Goal: Information Seeking & Learning: Check status

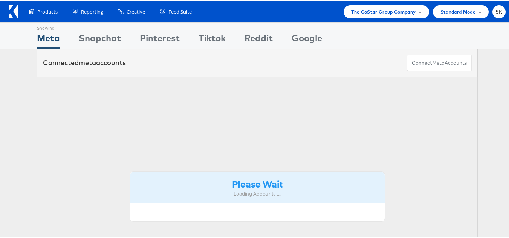
click at [495, 11] on span "SK" at bounding box center [498, 10] width 7 height 5
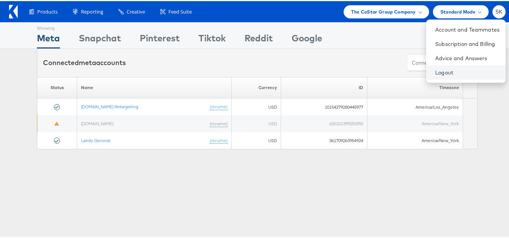
click at [435, 71] on link "Logout" at bounding box center [467, 72] width 64 height 8
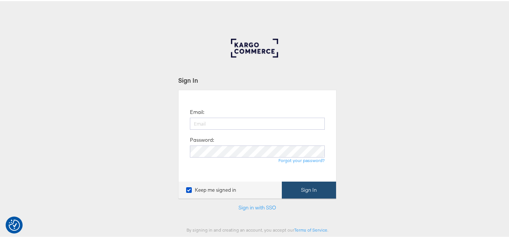
type input "shravan.kumar@kargo.com"
click at [314, 188] on button "Sign In" at bounding box center [309, 189] width 54 height 17
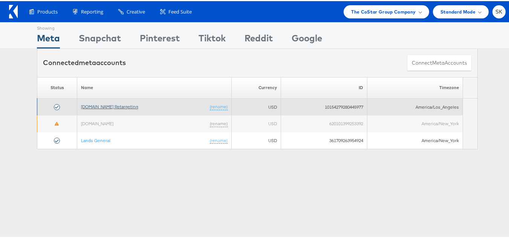
click at [131, 108] on link "[DOMAIN_NAME] Retargeting" at bounding box center [109, 106] width 57 height 6
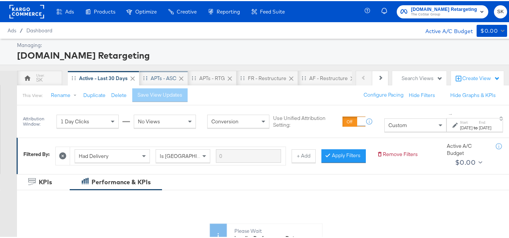
click at [157, 75] on div "APTs - ASC" at bounding box center [164, 77] width 26 height 7
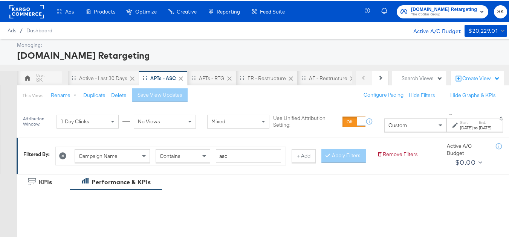
scroll to position [75, 0]
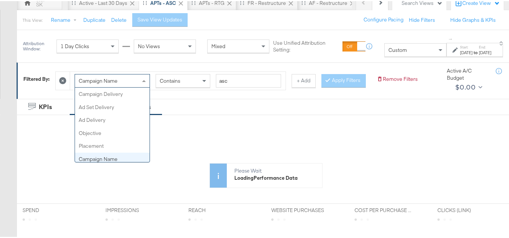
click at [130, 82] on div "Campaign Name" at bounding box center [112, 79] width 75 height 13
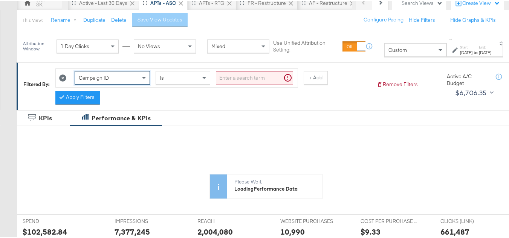
click at [237, 79] on input "search" at bounding box center [254, 77] width 77 height 14
paste input "120211987171790614, 120211983390960614, 120213262769820614, 120213262649380614"
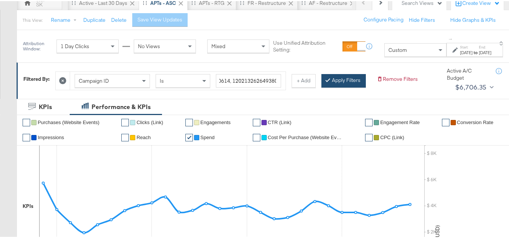
scroll to position [0, 0]
click at [321, 87] on button "Apply Filters" at bounding box center [343, 80] width 44 height 14
type input "120211987171790614,120211983390960614,120213262769820614,120213262649380614"
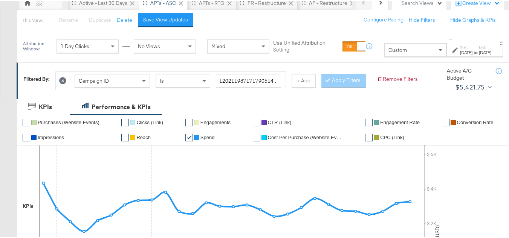
click at [460, 46] on label "Start:" at bounding box center [466, 46] width 12 height 5
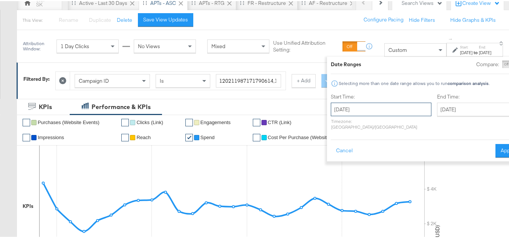
click at [357, 109] on input "January 1st 2025" at bounding box center [381, 109] width 101 height 14
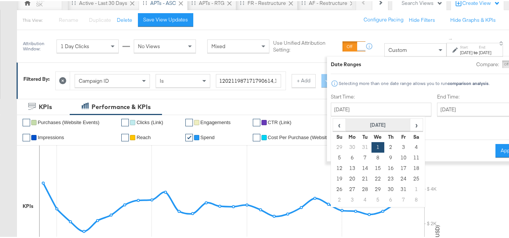
click at [368, 128] on th "January 2025" at bounding box center [378, 124] width 64 height 13
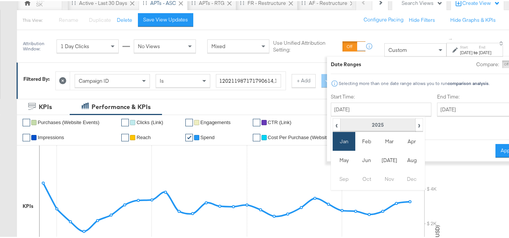
click at [390, 122] on th "2025" at bounding box center [377, 124] width 75 height 13
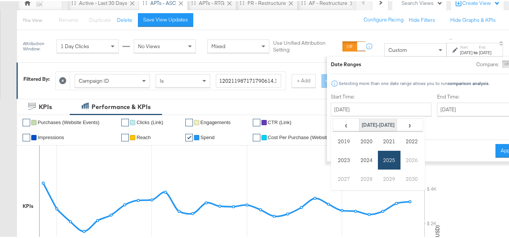
click at [365, 124] on th "2020-2029" at bounding box center [378, 124] width 38 height 13
click at [378, 165] on td "2025" at bounding box center [389, 159] width 23 height 19
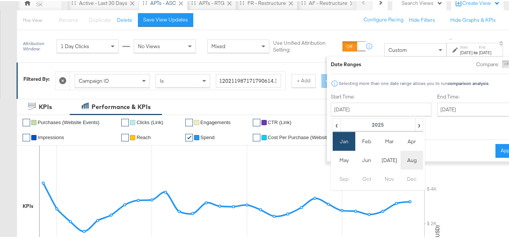
click at [400, 160] on td "Aug" at bounding box center [411, 159] width 23 height 19
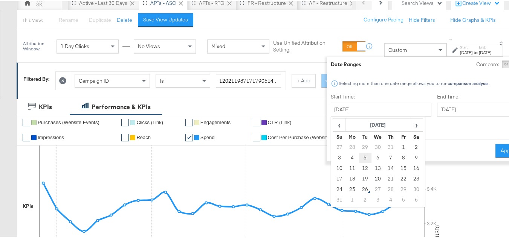
click at [359, 156] on td "5" at bounding box center [365, 157] width 13 height 11
type input "[DATE]"
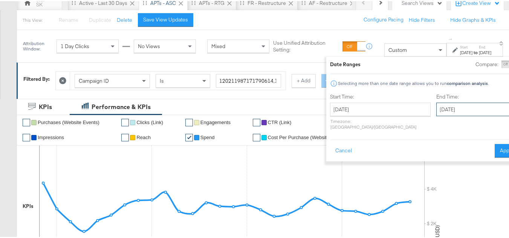
click at [436, 110] on input "[DATE]" at bounding box center [475, 109] width 79 height 14
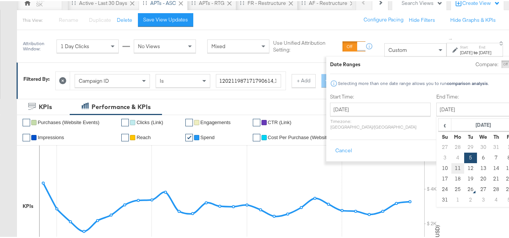
click at [451, 168] on td "11" at bounding box center [457, 167] width 13 height 11
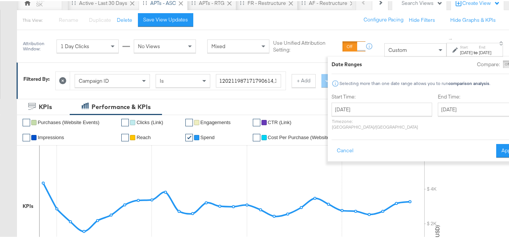
type input "[DATE]"
click at [496, 144] on button "Apply" at bounding box center [508, 150] width 24 height 14
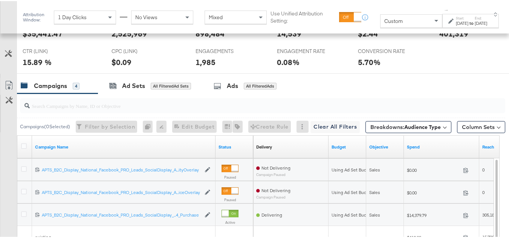
scroll to position [299, 0]
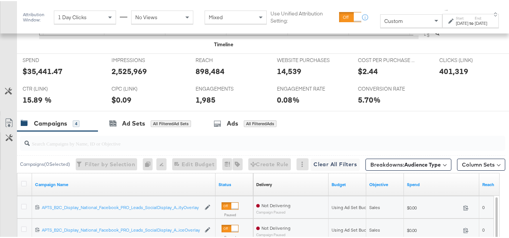
click at [468, 25] on strong "to" at bounding box center [471, 22] width 6 height 6
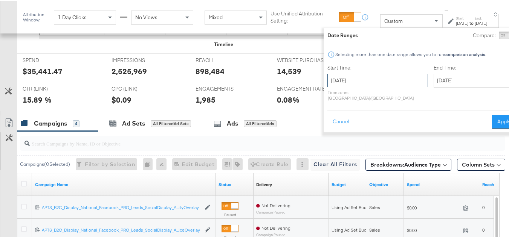
click at [370, 79] on input "[DATE]" at bounding box center [377, 80] width 101 height 14
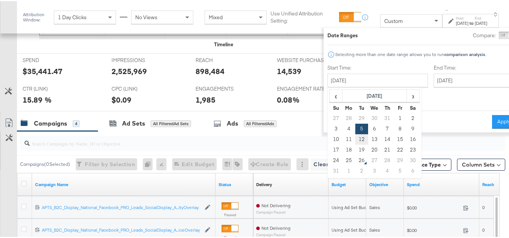
click at [355, 140] on td "12" at bounding box center [361, 138] width 13 height 11
type input "[DATE]"
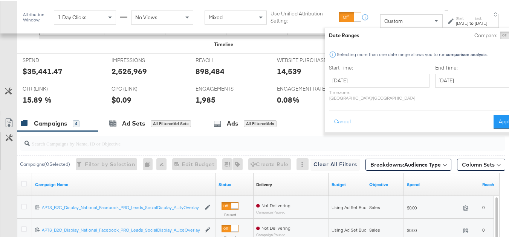
click at [437, 72] on div "End Time: August 12th 2025 ‹ August 2025 › Su Mo Tu We Th Fr Sa 27 28 29 30 31 …" at bounding box center [476, 83] width 82 height 40
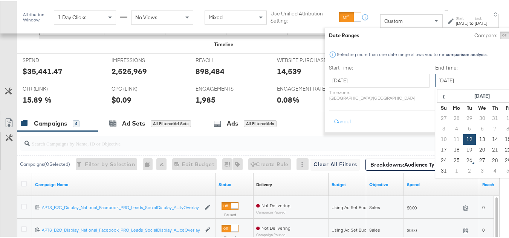
click at [435, 77] on input "[DATE]" at bounding box center [474, 80] width 79 height 14
click at [450, 147] on td "18" at bounding box center [456, 149] width 13 height 11
type input "[DATE]"
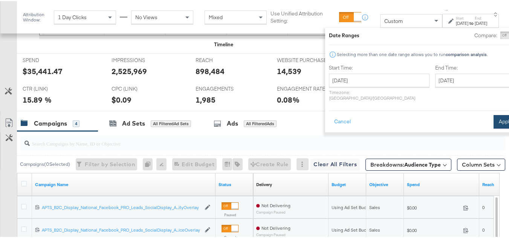
click at [493, 114] on button "Apply" at bounding box center [505, 121] width 24 height 14
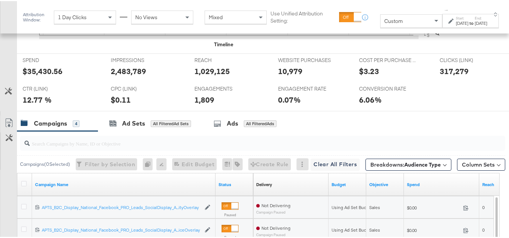
click at [35, 76] on div "$35,430.56" at bounding box center [43, 70] width 40 height 11
copy div "$35,430.56"
click at [194, 76] on div "1,029,125" at bounding box center [211, 70] width 35 height 11
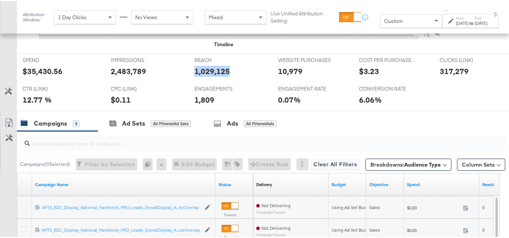
click at [194, 76] on div "1,029,125" at bounding box center [211, 70] width 35 height 11
copy div "1,029,125"
click at [133, 76] on div "2,483,789" at bounding box center [128, 70] width 35 height 11
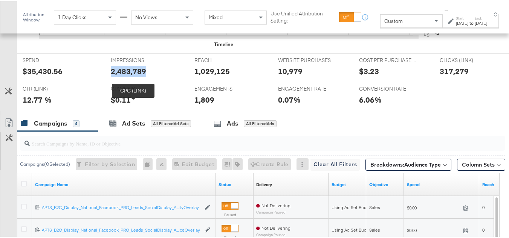
copy div "2,483,789"
click at [455, 76] on div "317,279" at bounding box center [454, 70] width 29 height 11
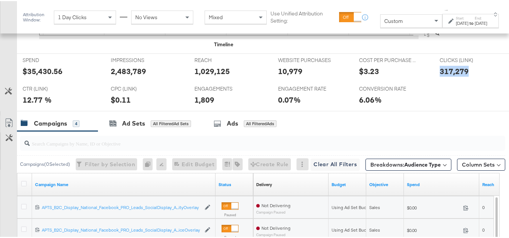
click at [455, 76] on div "317,279" at bounding box center [454, 70] width 29 height 11
copy div "317,279"
click at [289, 76] on div "10,979" at bounding box center [290, 70] width 24 height 11
copy div "10,979"
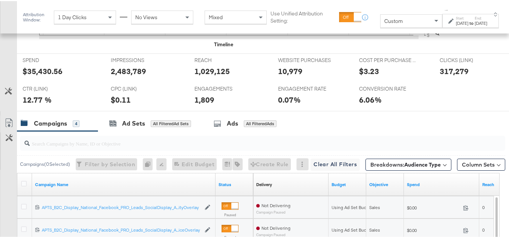
click at [200, 104] on div "1,809" at bounding box center [204, 98] width 20 height 11
copy div "1,809"
click at [43, 81] on div "SPEND SPEND $35,430.56" at bounding box center [61, 67] width 88 height 29
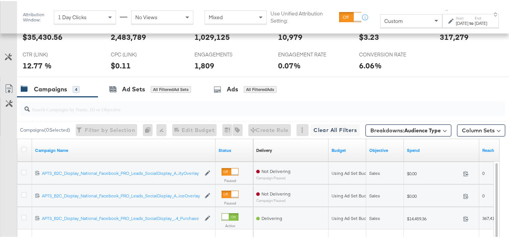
scroll to position [375, 0]
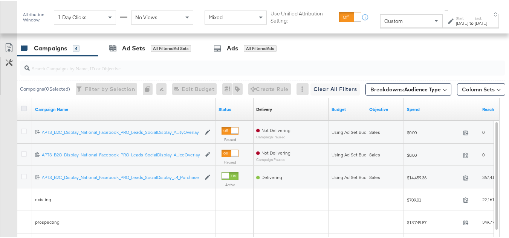
click at [23, 110] on icon at bounding box center [24, 108] width 6 height 6
click at [0, 0] on input "checkbox" at bounding box center [0, 0] width 0 height 0
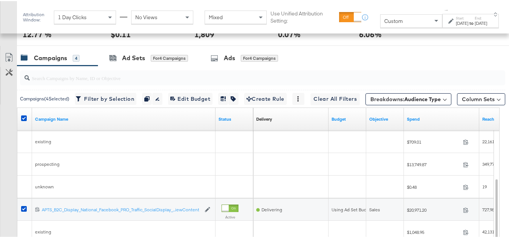
scroll to position [353, 0]
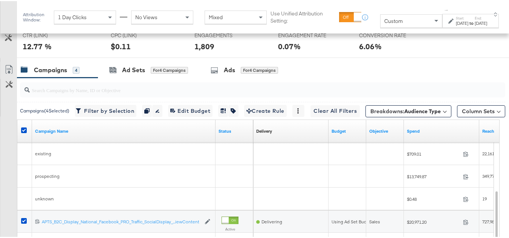
click at [11, 78] on link "Export as CSV" at bounding box center [8, 69] width 17 height 17
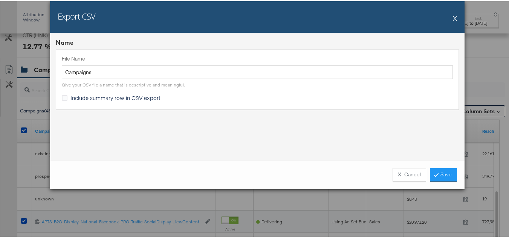
click at [84, 89] on div "File Name Campaigns Give your CSV file a name that is descriptive and meaningfu…" at bounding box center [257, 78] width 403 height 60
click at [84, 95] on span "Include summary row in CSV export" at bounding box center [115, 97] width 90 height 8
click at [0, 0] on input "Include summary row in CSV export" at bounding box center [0, 0] width 0 height 0
click at [443, 176] on link "Save" at bounding box center [443, 174] width 27 height 14
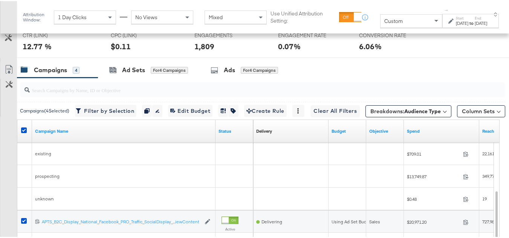
drag, startPoint x: 463, startPoint y: 18, endPoint x: 463, endPoint y: 23, distance: 5.3
click at [463, 20] on div "Start: Aug 12th 2025 to End: Aug 18th 2025" at bounding box center [471, 20] width 31 height 11
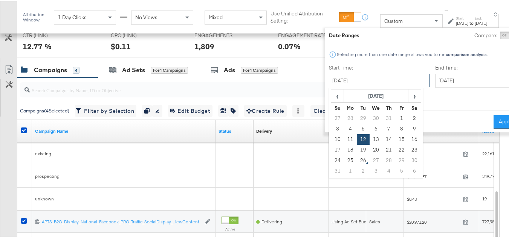
click at [349, 78] on input "[DATE]" at bounding box center [379, 80] width 101 height 14
click at [357, 147] on td "19" at bounding box center [363, 149] width 13 height 11
type input "[DATE]"
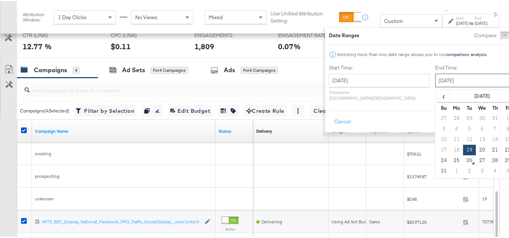
click at [435, 80] on input "[DATE]" at bounding box center [474, 80] width 79 height 14
click at [450, 160] on td "25" at bounding box center [456, 159] width 13 height 11
type input "[DATE]"
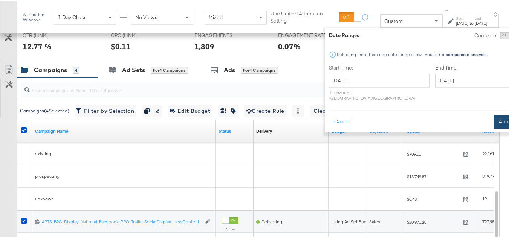
click at [493, 114] on button "Apply" at bounding box center [505, 121] width 24 height 14
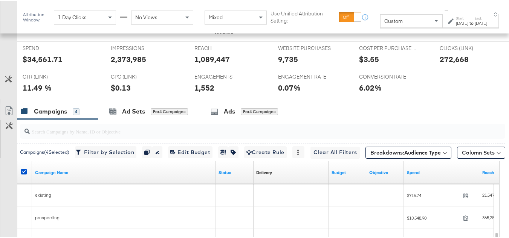
scroll to position [278, 0]
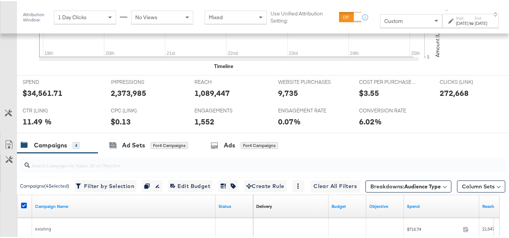
click at [51, 98] on div "$34,561.71" at bounding box center [43, 92] width 40 height 11
copy div "34,561.71"
click at [198, 98] on div "1,089,447" at bounding box center [211, 92] width 35 height 11
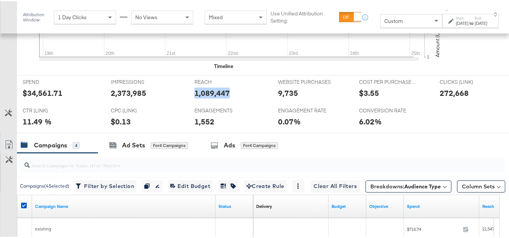
copy div "1,089,447"
click at [121, 98] on div "2,373,985" at bounding box center [128, 92] width 35 height 11
copy div "2,373,985"
click at [441, 98] on div "272,668" at bounding box center [454, 92] width 29 height 11
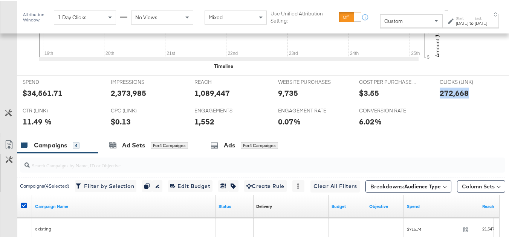
click at [441, 98] on div "272,668" at bounding box center [454, 92] width 29 height 11
copy div "272,668"
click at [278, 103] on div "WEBSITE PURCHASES WEBSITE PURCHASES 9,735" at bounding box center [312, 89] width 81 height 29
click at [182, 129] on div "CPC (LINK) CPC (LINK) $0.13" at bounding box center [147, 117] width 84 height 29
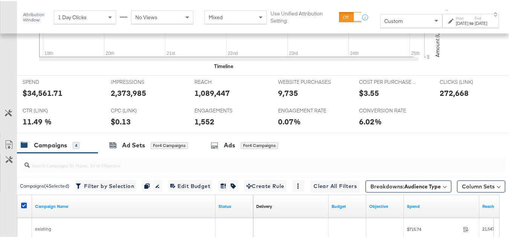
click at [198, 126] on div "1,552" at bounding box center [204, 120] width 20 height 11
click at [111, 126] on div "$0.13" at bounding box center [121, 120] width 20 height 11
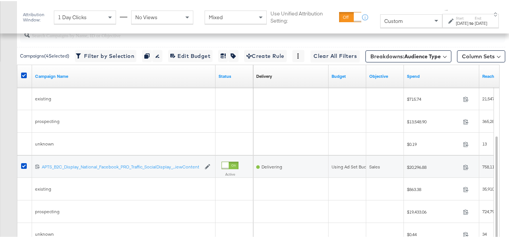
scroll to position [391, 0]
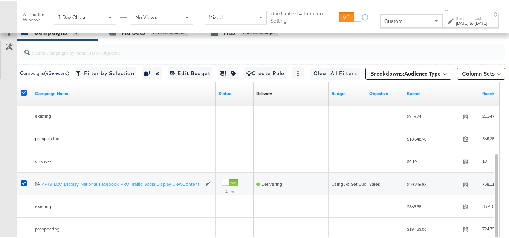
click at [23, 95] on icon at bounding box center [24, 92] width 6 height 6
click at [0, 0] on input "checkbox" at bounding box center [0, 0] width 0 height 0
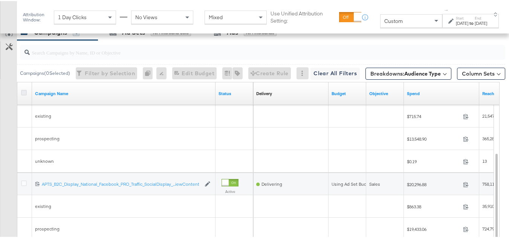
click at [25, 95] on icon at bounding box center [24, 92] width 6 height 6
click at [0, 0] on input "checkbox" at bounding box center [0, 0] width 0 height 0
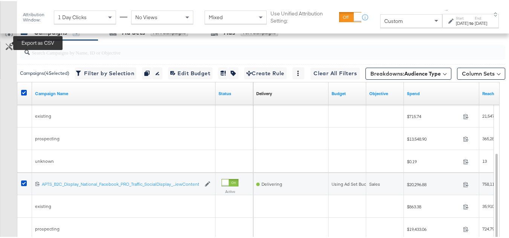
click at [9, 35] on icon at bounding box center [9, 30] width 9 height 9
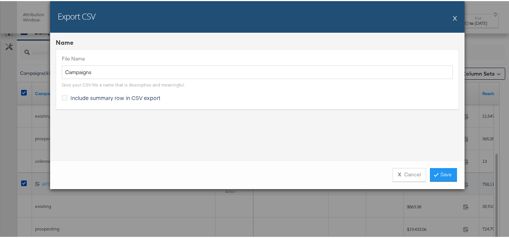
click at [110, 103] on div "File Name Campaigns Give your CSV file a name that is descriptive and meaningfu…" at bounding box center [257, 78] width 403 height 60
click at [108, 98] on span "Include summary row in CSV export" at bounding box center [115, 97] width 90 height 8
click at [0, 0] on input "Include summary row in CSV export" at bounding box center [0, 0] width 0 height 0
click at [437, 174] on link "Save" at bounding box center [443, 174] width 27 height 14
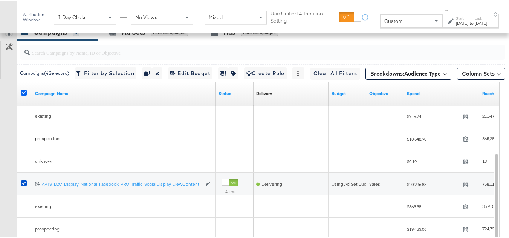
click at [24, 95] on icon at bounding box center [24, 92] width 6 height 6
click at [0, 0] on input "checkbox" at bounding box center [0, 0] width 0 height 0
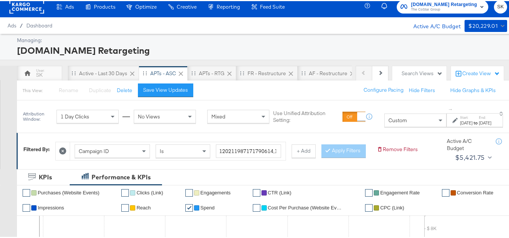
scroll to position [0, 0]
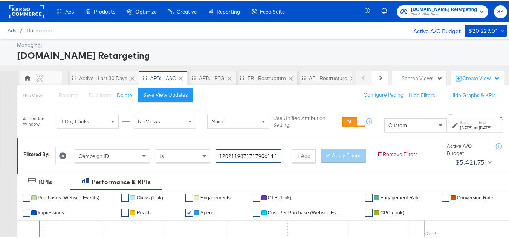
click at [249, 153] on input "120211987171790614,120211983390960614,120213262769820614,120213262649380614" at bounding box center [248, 155] width 65 height 14
paste input "339096"
type input "120211983390960614"
click at [321, 162] on button "Apply Filters" at bounding box center [343, 155] width 44 height 14
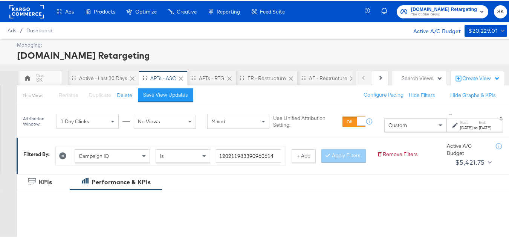
click at [460, 127] on div "[DATE]" at bounding box center [466, 127] width 12 height 6
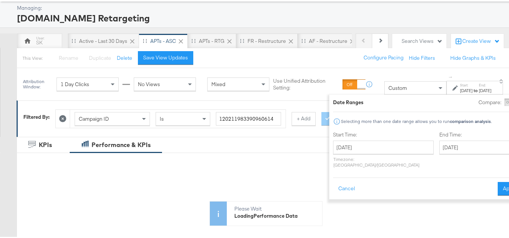
scroll to position [38, 0]
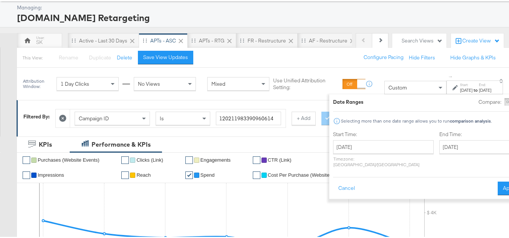
click at [359, 136] on label "Start Time:" at bounding box center [383, 133] width 101 height 7
click at [357, 143] on input "[DATE]" at bounding box center [383, 146] width 101 height 14
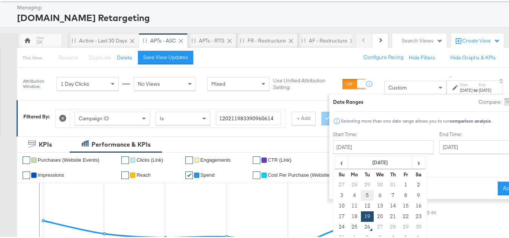
click at [361, 195] on td "5" at bounding box center [367, 194] width 13 height 11
type input "[DATE]"
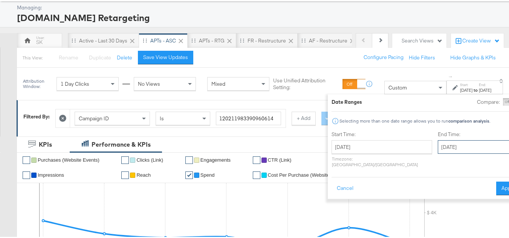
click at [438, 151] on input "[DATE]" at bounding box center [477, 146] width 79 height 14
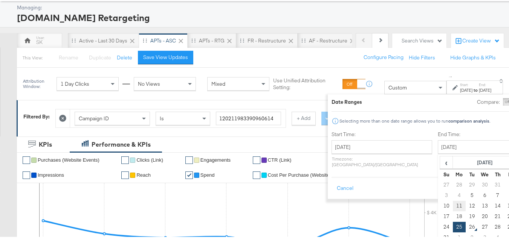
click at [453, 208] on td "11" at bounding box center [459, 205] width 13 height 11
type input "[DATE]"
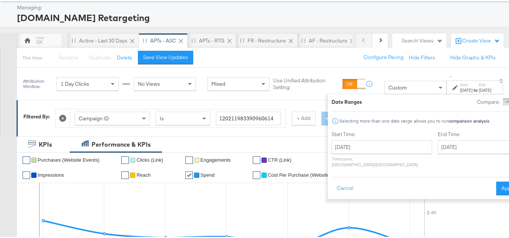
click at [480, 189] on div "Date Ranges Compare: Comparison is not available when breakdowns are selected S…" at bounding box center [426, 145] width 196 height 105
click at [496, 178] on div "Date Ranges Compare: Comparison is not available when breakdowns are selected S…" at bounding box center [426, 145] width 196 height 105
click at [496, 182] on button "Apply" at bounding box center [508, 188] width 24 height 14
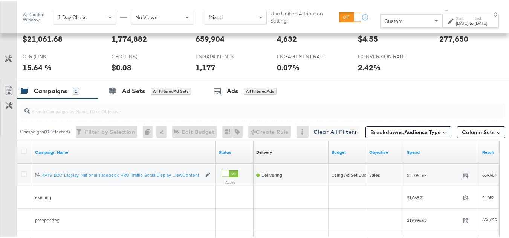
scroll to position [299, 0]
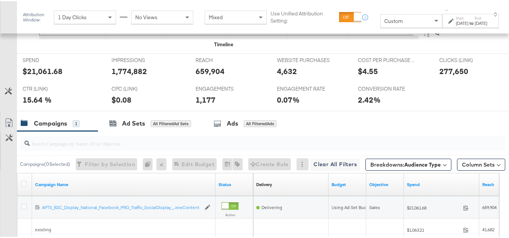
click at [475, 24] on div "[DATE]" at bounding box center [481, 22] width 12 height 6
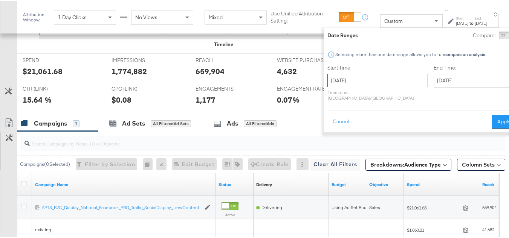
click at [370, 85] on input "[DATE]" at bounding box center [377, 80] width 101 height 14
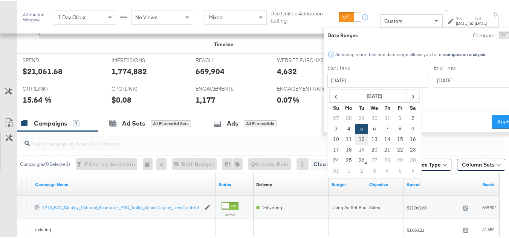
click at [355, 139] on td "12" at bounding box center [361, 138] width 13 height 11
type input "[DATE]"
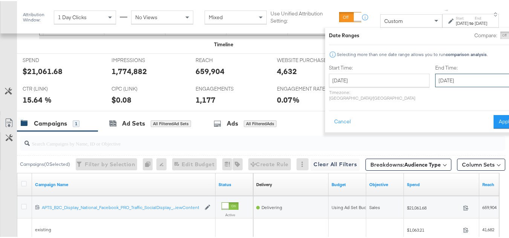
click at [435, 85] on input "[DATE]" at bounding box center [474, 80] width 79 height 14
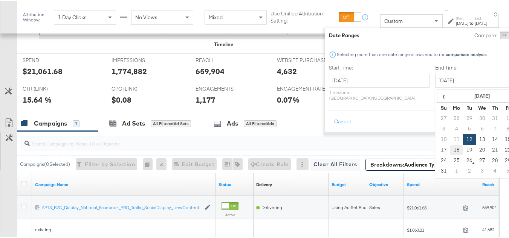
click at [450, 151] on td "18" at bounding box center [456, 149] width 13 height 11
type input "[DATE]"
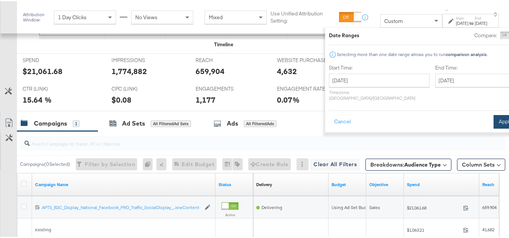
click at [493, 114] on button "Apply" at bounding box center [505, 121] width 24 height 14
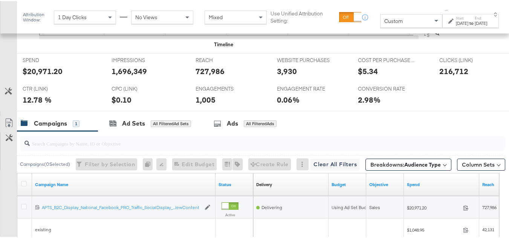
click at [39, 76] on div "$20,971.20" at bounding box center [43, 70] width 40 height 11
click at [208, 76] on div "727,986" at bounding box center [209, 70] width 29 height 11
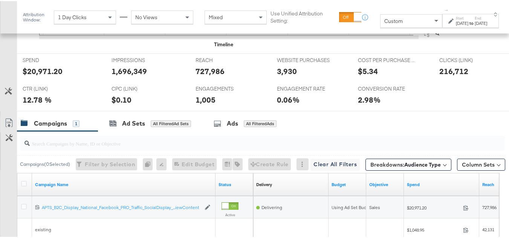
click at [129, 76] on div "1,696,349" at bounding box center [128, 70] width 35 height 11
click at [439, 76] on div "216,712" at bounding box center [453, 70] width 29 height 11
click at [294, 76] on div "3,930" at bounding box center [312, 70] width 70 height 11
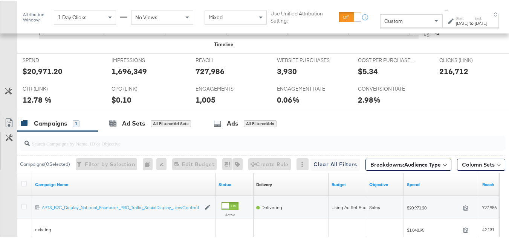
click at [294, 76] on div "3,930" at bounding box center [312, 70] width 70 height 11
click at [279, 76] on div "3,930" at bounding box center [287, 70] width 20 height 11
click at [197, 104] on div "1,005" at bounding box center [205, 98] width 20 height 11
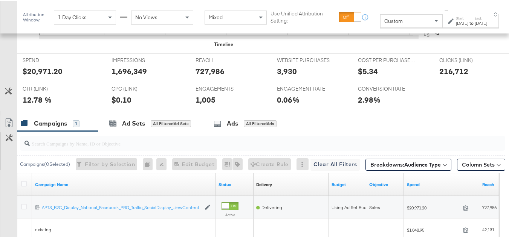
click at [331, 104] on div "0.06%" at bounding box center [312, 98] width 70 height 11
click at [475, 21] on div "[DATE]" at bounding box center [481, 22] width 12 height 6
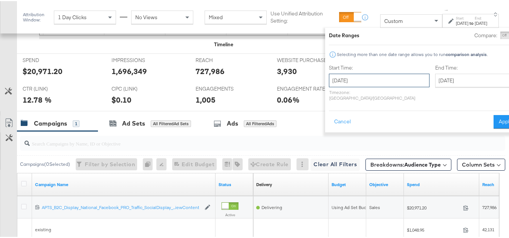
click at [361, 78] on input "[DATE]" at bounding box center [379, 80] width 101 height 14
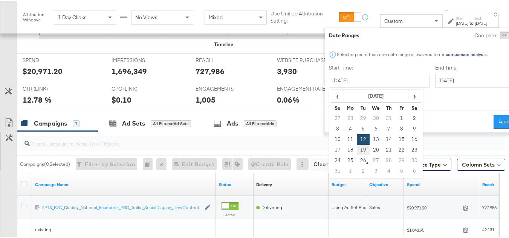
click at [357, 149] on td "19" at bounding box center [363, 149] width 13 height 11
type input "[DATE]"
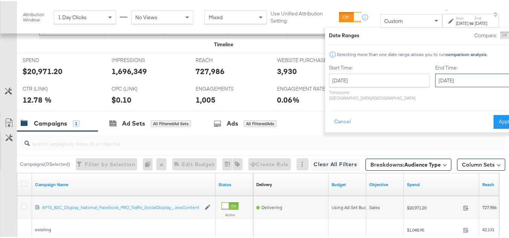
click at [435, 77] on input "[DATE]" at bounding box center [474, 80] width 79 height 14
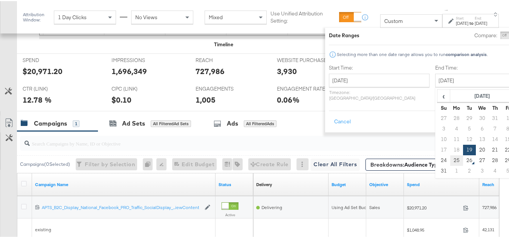
click at [450, 159] on td "25" at bounding box center [456, 159] width 13 height 11
type input "[DATE]"
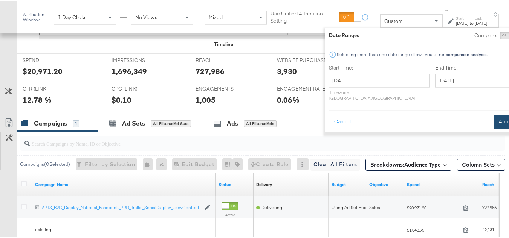
click at [493, 118] on button "Apply" at bounding box center [505, 121] width 24 height 14
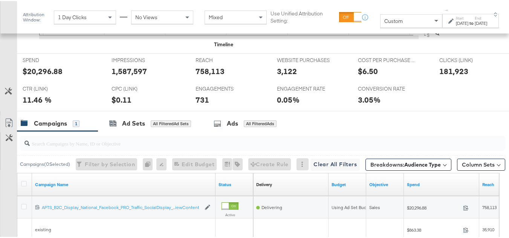
click at [35, 76] on div "$20,296.88" at bounding box center [43, 70] width 40 height 11
click at [209, 76] on div "758,113" at bounding box center [209, 70] width 29 height 11
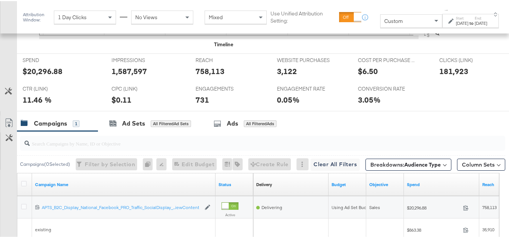
click at [133, 76] on div "1,587,597" at bounding box center [128, 70] width 35 height 11
click at [447, 76] on div "181,923" at bounding box center [453, 70] width 29 height 11
click at [298, 76] on div at bounding box center [309, 72] width 23 height 8
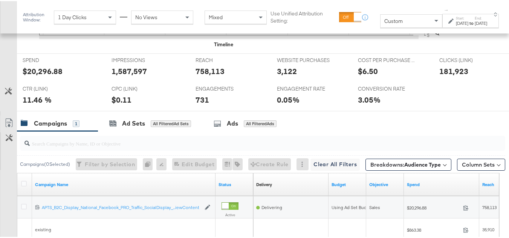
click at [288, 76] on div "3,122" at bounding box center [287, 70] width 20 height 11
click at [196, 104] on div "731" at bounding box center [202, 98] width 14 height 11
click at [120, 103] on div "CPC (LINK) CPC (LINK) $0.11" at bounding box center [148, 95] width 84 height 29
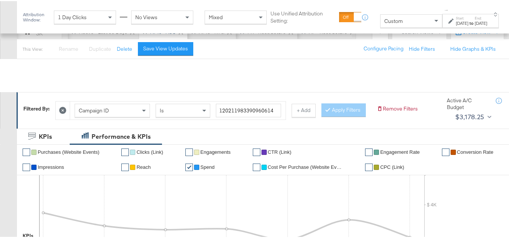
scroll to position [0, 0]
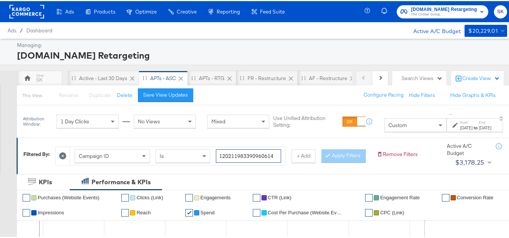
click at [251, 154] on input "120211983390960614" at bounding box center [248, 155] width 65 height 14
paste input "3262769820614, 120213262649380614, 12021198717179"
click at [321, 162] on button "Apply Filters" at bounding box center [343, 155] width 44 height 14
type input "120213262769820614,120213262649380614,120211987171790614"
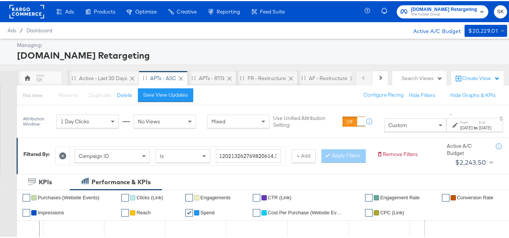
scroll to position [38, 0]
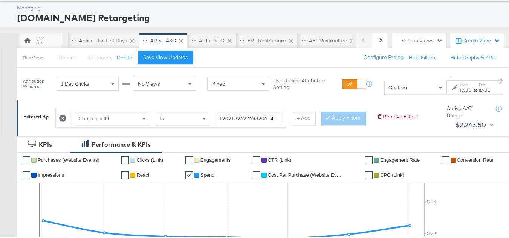
click at [472, 90] on strong "to" at bounding box center [475, 89] width 6 height 6
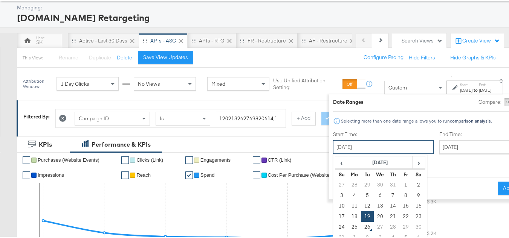
click at [375, 147] on input "[DATE]" at bounding box center [383, 146] width 101 height 14
click at [361, 203] on td "12" at bounding box center [367, 205] width 13 height 11
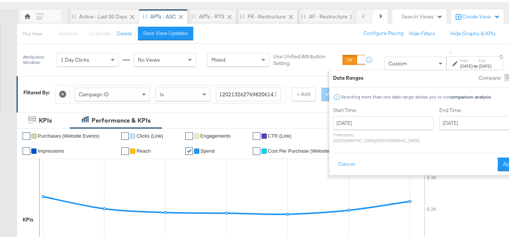
scroll to position [75, 0]
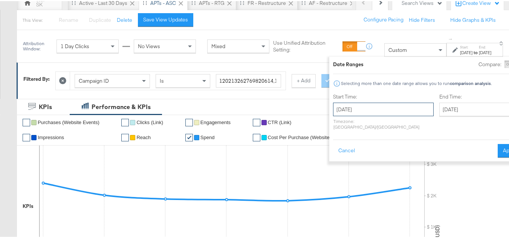
click at [343, 111] on input "[DATE]" at bounding box center [383, 109] width 101 height 14
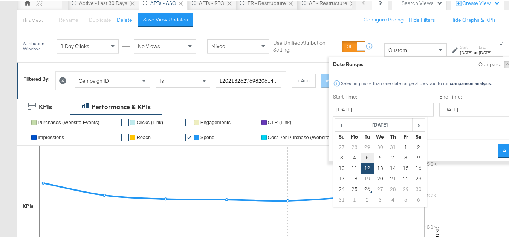
click at [361, 154] on td "5" at bounding box center [367, 157] width 13 height 11
type input "[DATE]"
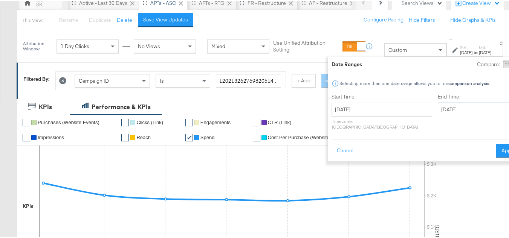
click at [438, 110] on input "[DATE]" at bounding box center [477, 109] width 79 height 14
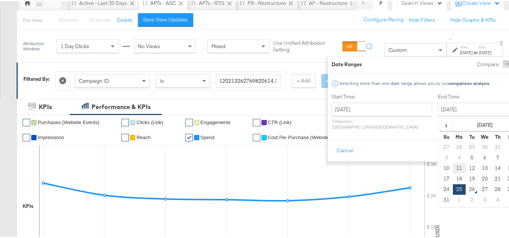
click at [453, 169] on td "11" at bounding box center [459, 167] width 13 height 11
type input "[DATE]"
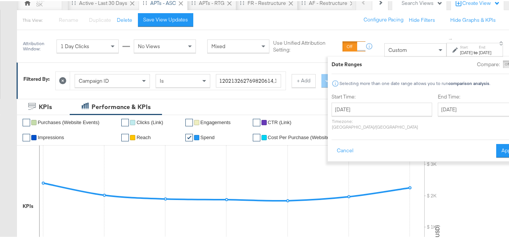
click at [476, 138] on div "Cancel Apply" at bounding box center [425, 147] width 188 height 18
click at [496, 145] on button "Apply" at bounding box center [508, 150] width 24 height 14
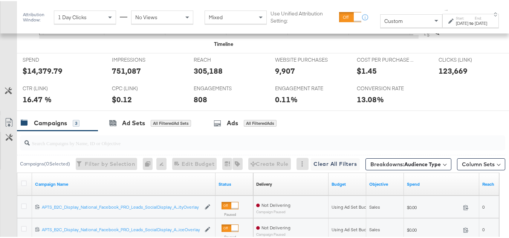
scroll to position [299, 0]
click at [456, 25] on div "[DATE]" at bounding box center [462, 22] width 12 height 6
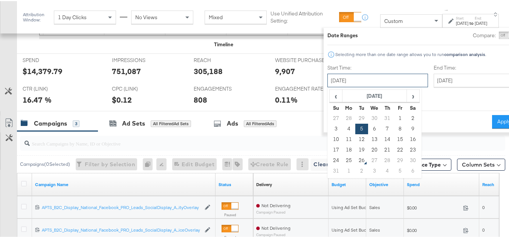
click at [356, 84] on input "[DATE]" at bounding box center [377, 80] width 101 height 14
click at [355, 140] on td "12" at bounding box center [361, 138] width 13 height 11
type input "[DATE]"
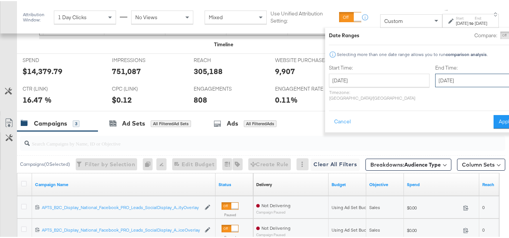
click at [440, 78] on input "[DATE]" at bounding box center [474, 80] width 79 height 14
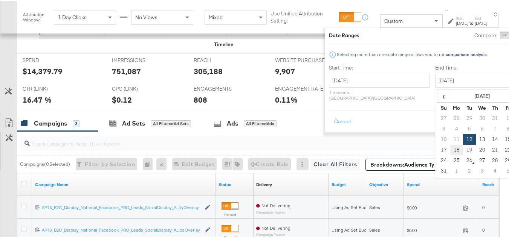
click at [450, 151] on td "18" at bounding box center [456, 149] width 13 height 11
type input "[DATE]"
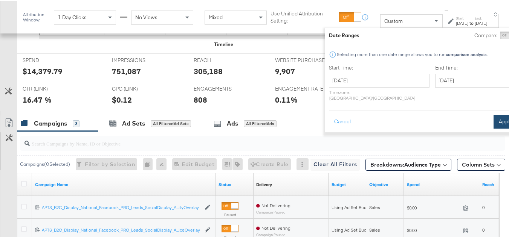
click at [493, 114] on button "Apply" at bounding box center [505, 121] width 24 height 14
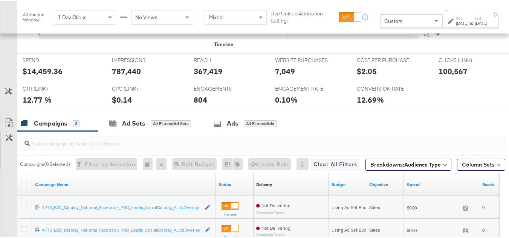
click at [52, 76] on div "$14,459.36" at bounding box center [43, 70] width 40 height 11
click at [203, 76] on div "367,419" at bounding box center [208, 70] width 29 height 11
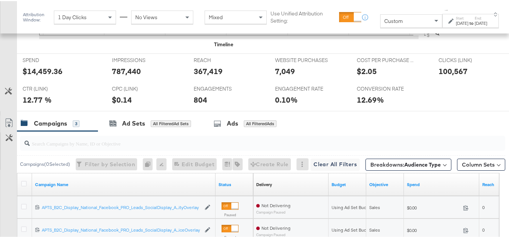
click at [116, 76] on div "787,440" at bounding box center [126, 70] width 29 height 11
click at [442, 76] on div "100,567" at bounding box center [452, 70] width 29 height 11
click at [278, 76] on div "7,049" at bounding box center [285, 70] width 20 height 11
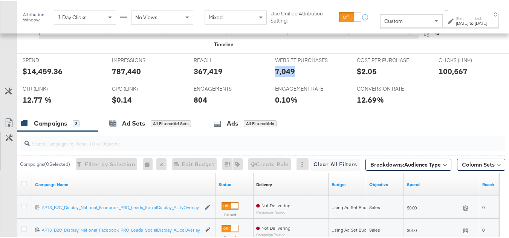
click at [278, 76] on div "7,049" at bounding box center [285, 70] width 20 height 11
click at [194, 104] on div "804" at bounding box center [201, 98] width 14 height 11
click at [340, 96] on div "ENGAGEMENT RATE ENGAGEMENT RATE 0.10%" at bounding box center [310, 95] width 82 height 29
click at [456, 20] on div "[DATE]" at bounding box center [462, 22] width 12 height 6
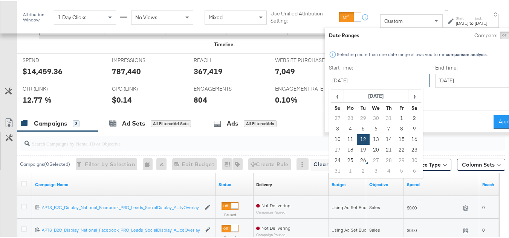
click at [357, 78] on input "[DATE]" at bounding box center [379, 80] width 101 height 14
click at [357, 149] on td "19" at bounding box center [363, 149] width 13 height 11
type input "[DATE]"
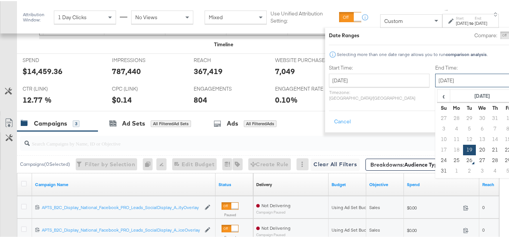
click at [435, 81] on input "[DATE]" at bounding box center [474, 80] width 79 height 14
click at [450, 161] on td "25" at bounding box center [456, 159] width 13 height 11
type input "[DATE]"
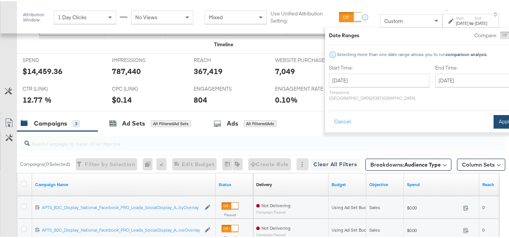
click at [493, 114] on button "Apply" at bounding box center [505, 121] width 24 height 14
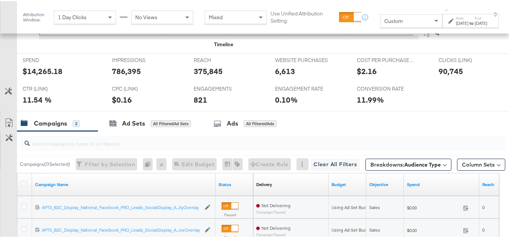
click at [56, 76] on div "$14,265.18" at bounding box center [43, 70] width 40 height 11
click at [206, 76] on div "375,845" at bounding box center [208, 70] width 29 height 11
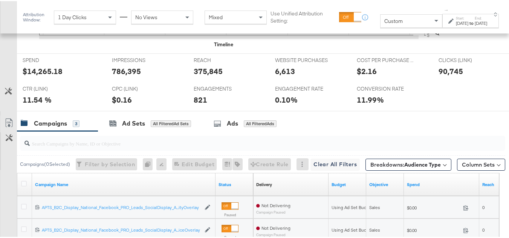
click at [135, 76] on div "786,395" at bounding box center [126, 70] width 29 height 11
click at [440, 76] on div "90,745" at bounding box center [450, 70] width 24 height 11
click at [280, 76] on div "6,613" at bounding box center [285, 70] width 20 height 11
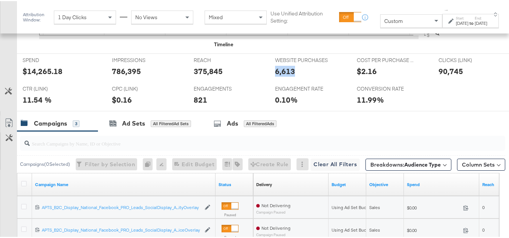
click at [280, 76] on div "6,613" at bounding box center [285, 70] width 20 height 11
click at [194, 104] on div "821" at bounding box center [201, 98] width 14 height 11
click at [198, 103] on div "ENGAGEMENTS ENGAGEMENTS 821" at bounding box center [229, 95] width 82 height 29
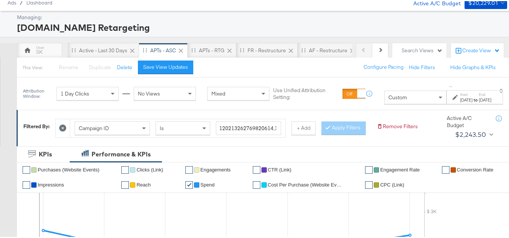
scroll to position [0, 0]
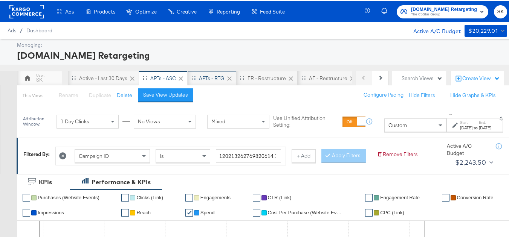
click at [208, 79] on div "APTs - RTG" at bounding box center [212, 77] width 26 height 7
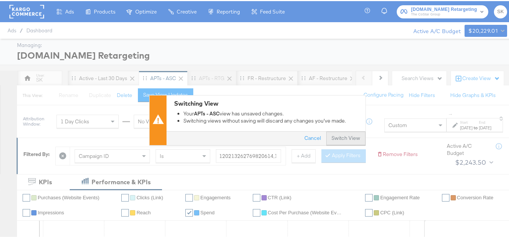
click at [351, 138] on button "Switch View" at bounding box center [345, 138] width 39 height 14
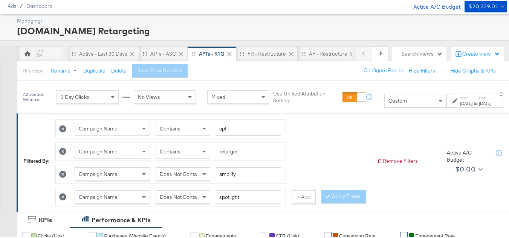
scroll to position [38, 0]
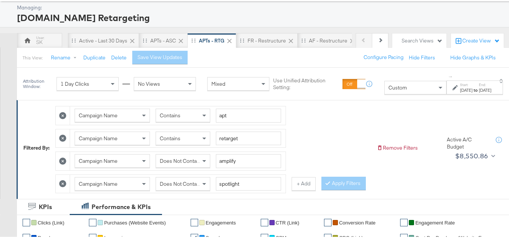
click at [65, 138] on icon at bounding box center [62, 137] width 7 height 7
type input "amplify"
type input "spotlight"
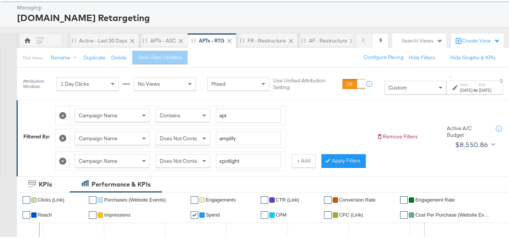
click at [64, 139] on icon at bounding box center [62, 137] width 7 height 7
type input "spotlight"
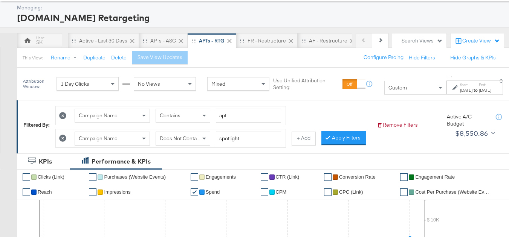
click at [64, 137] on icon at bounding box center [62, 137] width 7 height 7
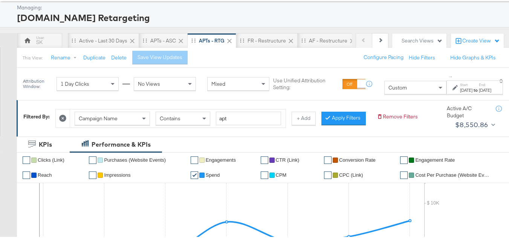
click at [105, 115] on span "Campaign Name" at bounding box center [98, 117] width 39 height 7
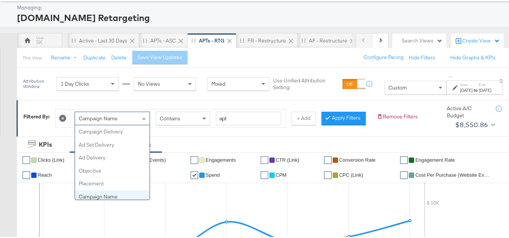
scroll to position [65, 0]
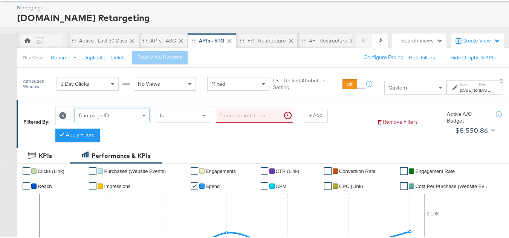
click at [247, 112] on input "search" at bounding box center [254, 115] width 77 height 14
paste input "120219826265460614, 120210506996100614, 120213371375900614, 120213449240370614,…"
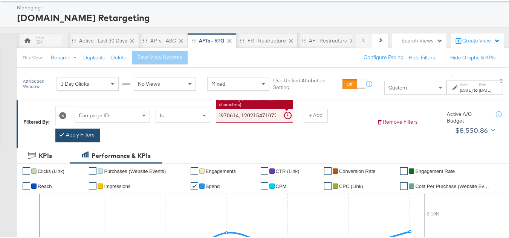
scroll to position [0, 0]
click at [79, 133] on button "Apply Filters" at bounding box center [77, 135] width 44 height 14
type input "120219826265460614,120210506996100614,120213371375900614,120213449240370614,120…"
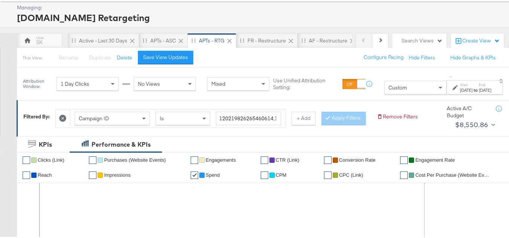
click at [460, 88] on div "Jan 30th 2024" at bounding box center [466, 89] width 12 height 6
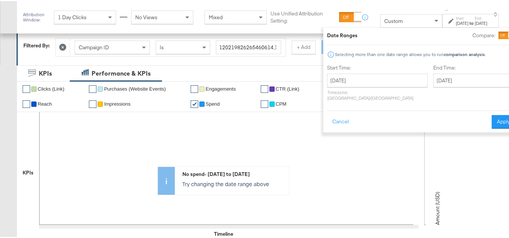
scroll to position [113, 0]
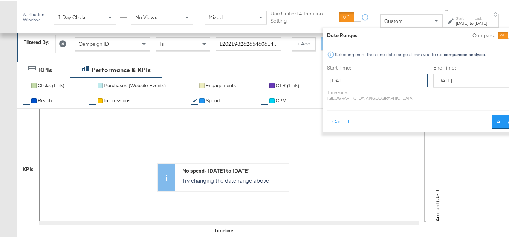
click at [368, 74] on input "January 30th 2024" at bounding box center [377, 80] width 101 height 14
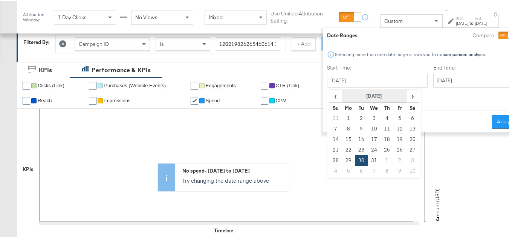
click at [362, 93] on th "January 2024" at bounding box center [374, 95] width 64 height 13
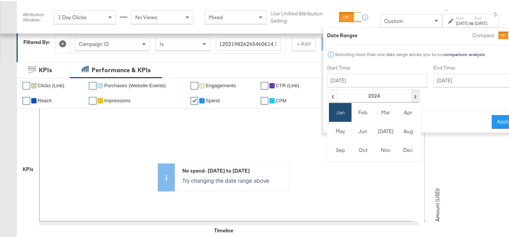
click at [412, 95] on span "›" at bounding box center [415, 94] width 6 height 11
click at [397, 131] on td "Aug" at bounding box center [408, 130] width 23 height 19
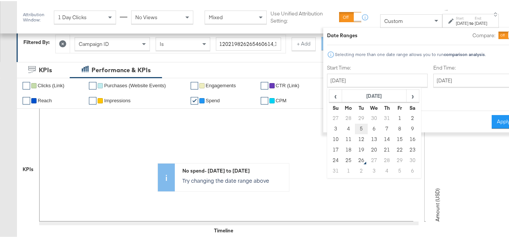
click at [355, 129] on td "5" at bounding box center [361, 128] width 13 height 11
type input "[DATE]"
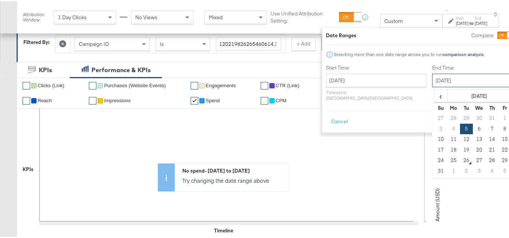
click at [432, 80] on input "[DATE]" at bounding box center [471, 80] width 79 height 14
click at [447, 139] on td "11" at bounding box center [453, 138] width 13 height 11
type input "[DATE]"
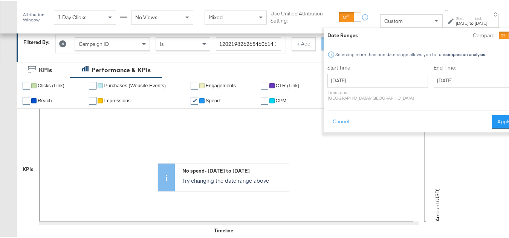
click at [488, 125] on div "Date Ranges Compare: Selecting more than one date range allows you to run compa…" at bounding box center [422, 79] width 196 height 105
click at [492, 119] on button "Apply" at bounding box center [504, 121] width 24 height 14
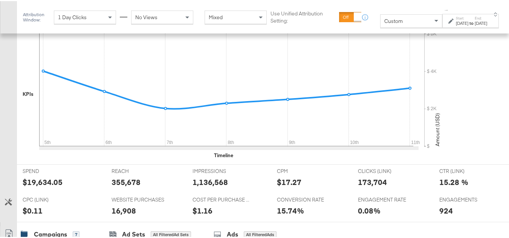
scroll to position [264, 0]
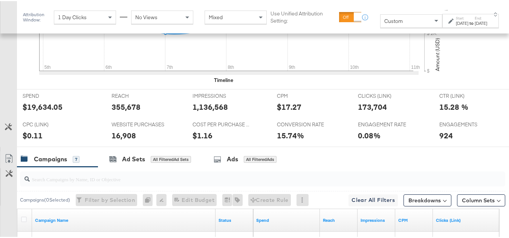
click at [468, 23] on strong "to" at bounding box center [471, 22] width 6 height 6
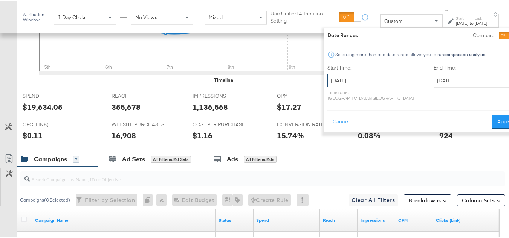
click at [358, 79] on input "[DATE]" at bounding box center [377, 80] width 101 height 14
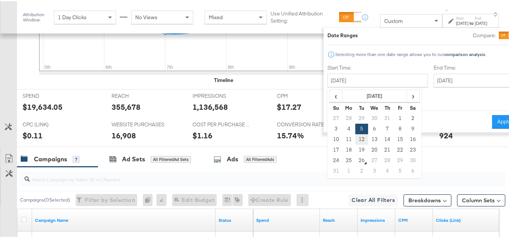
click at [355, 142] on td "12" at bounding box center [361, 138] width 13 height 11
type input "[DATE]"
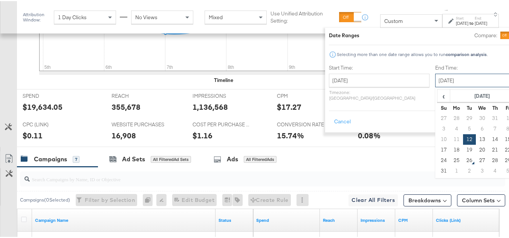
click at [435, 75] on input "[DATE]" at bounding box center [474, 80] width 79 height 14
click at [450, 150] on td "18" at bounding box center [456, 149] width 13 height 11
type input "[DATE]"
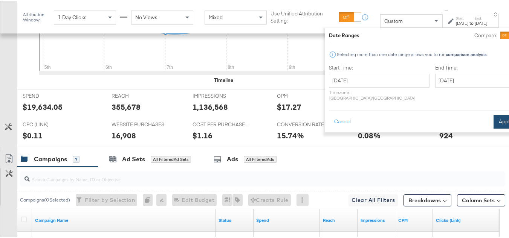
click at [493, 118] on button "Apply" at bounding box center [505, 121] width 24 height 14
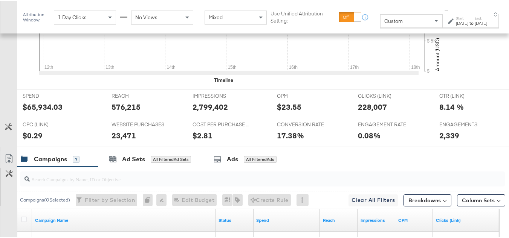
click at [40, 111] on div "$65,934.03" at bounding box center [43, 106] width 40 height 11
click at [136, 111] on div "576,215" at bounding box center [125, 106] width 29 height 11
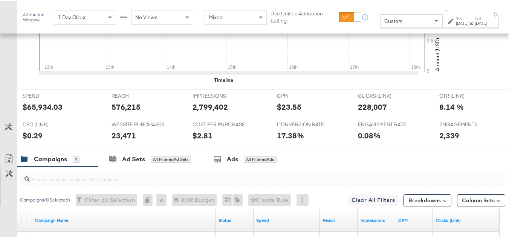
click at [214, 111] on div "2,799,402" at bounding box center [209, 106] width 35 height 11
click at [446, 111] on div "8.14 %" at bounding box center [451, 106] width 24 height 11
click at [391, 111] on div at bounding box center [399, 108] width 23 height 8
click at [366, 111] on div "228,007" at bounding box center [372, 106] width 29 height 11
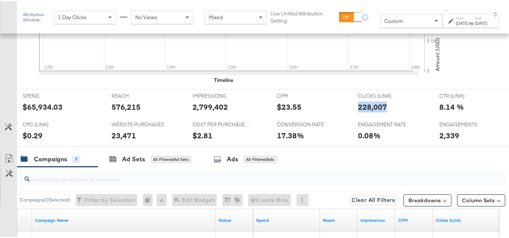
click at [366, 111] on div "228,007" at bounding box center [372, 106] width 29 height 11
click at [128, 140] on div "23,471" at bounding box center [123, 134] width 24 height 11
click at [443, 140] on div "2,339" at bounding box center [449, 134] width 20 height 11
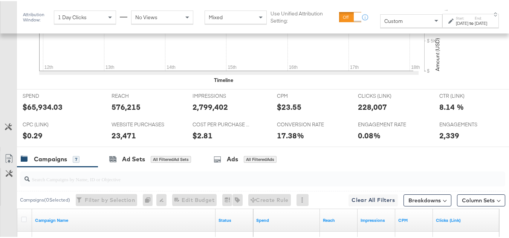
click at [352, 115] on div "CLICKS (LINK) CLICKS (LINK) 228,007" at bounding box center [392, 103] width 81 height 29
click at [456, 25] on div "[DATE]" at bounding box center [462, 22] width 12 height 6
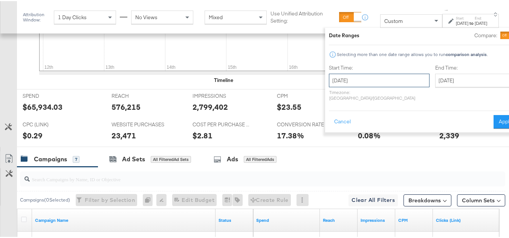
click at [356, 75] on input "[DATE]" at bounding box center [379, 80] width 101 height 14
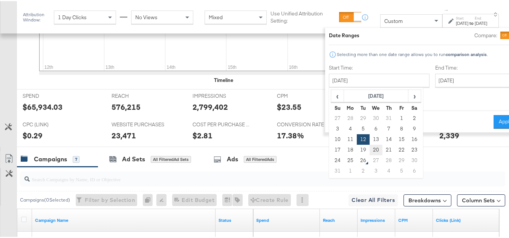
click at [369, 150] on td "20" at bounding box center [375, 149] width 13 height 11
type input "August 20th 2025"
click at [354, 82] on input "August 20th 2025" at bounding box center [379, 80] width 101 height 14
click at [357, 150] on td "19" at bounding box center [363, 149] width 13 height 11
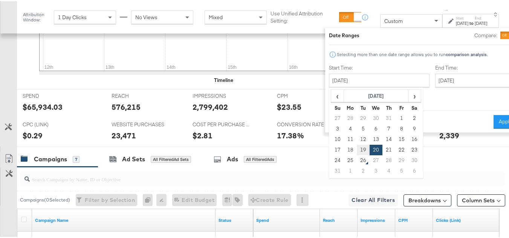
type input "[DATE]"
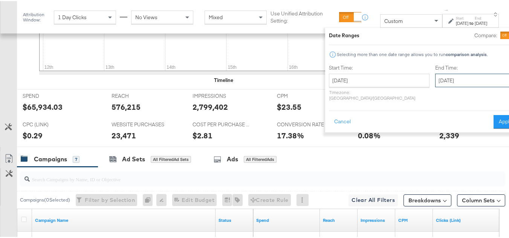
click at [435, 84] on input "August 20th 2025" at bounding box center [474, 80] width 79 height 14
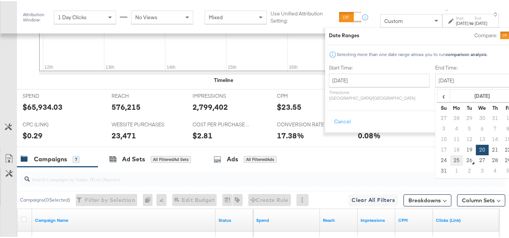
click at [450, 161] on td "25" at bounding box center [456, 159] width 13 height 11
type input "[DATE]"
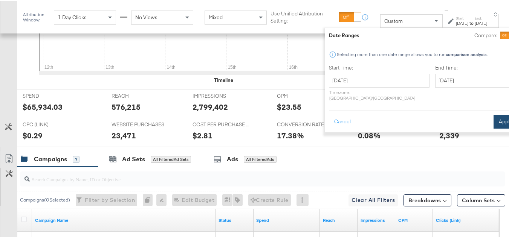
click at [493, 118] on button "Apply" at bounding box center [505, 121] width 24 height 14
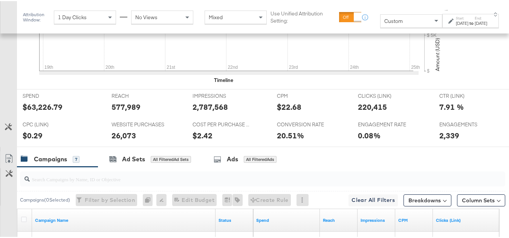
click at [40, 111] on div "$63,226.79" at bounding box center [43, 106] width 40 height 11
click at [136, 111] on div "577,989" at bounding box center [125, 106] width 29 height 11
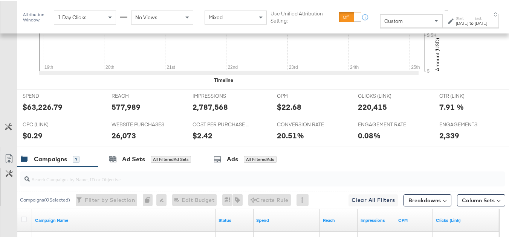
click at [207, 111] on div "2,787,568" at bounding box center [209, 106] width 35 height 11
click at [359, 111] on div "220,415" at bounding box center [372, 106] width 29 height 11
click at [125, 140] on div "26,073" at bounding box center [123, 134] width 24 height 11
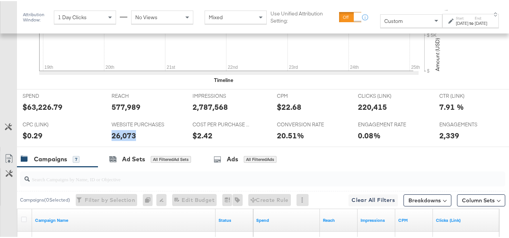
click at [125, 140] on div "26,073" at bounding box center [123, 134] width 24 height 11
click at [421, 140] on div "0.08%" at bounding box center [393, 134] width 70 height 11
click at [446, 140] on div "2,339" at bounding box center [449, 134] width 20 height 11
click at [261, 111] on div "2,787,568" at bounding box center [228, 106] width 73 height 11
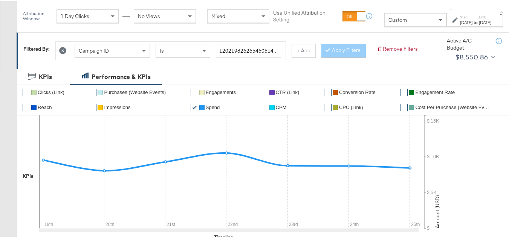
scroll to position [0, 0]
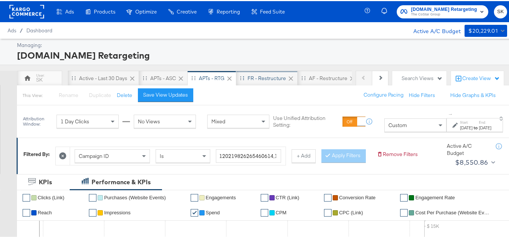
click at [261, 79] on div "FR - Restructure" at bounding box center [266, 77] width 38 height 7
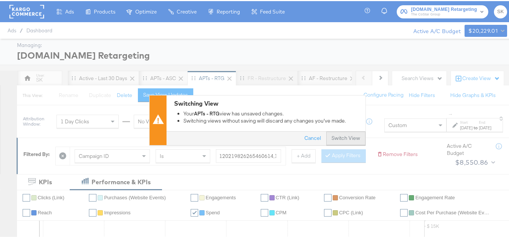
click at [343, 137] on button "Switch View" at bounding box center [345, 138] width 39 height 14
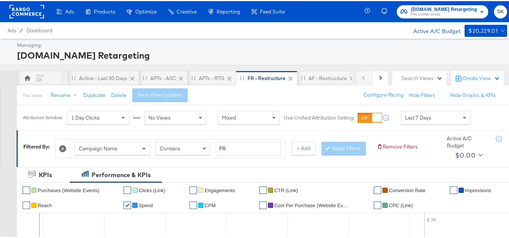
click at [117, 145] on span "Campaign Name" at bounding box center [98, 147] width 39 height 7
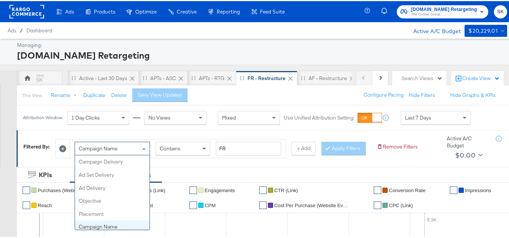
scroll to position [65, 0]
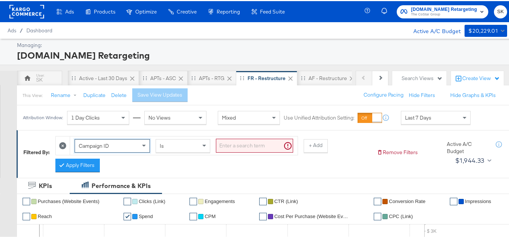
click at [260, 142] on input "search" at bounding box center [254, 145] width 77 height 14
paste input "120212010305360614"
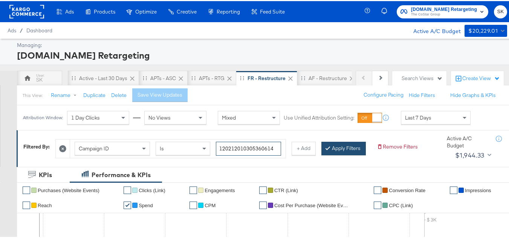
type input "120212010305360614"
click at [321, 154] on button "Apply Filters" at bounding box center [343, 148] width 44 height 14
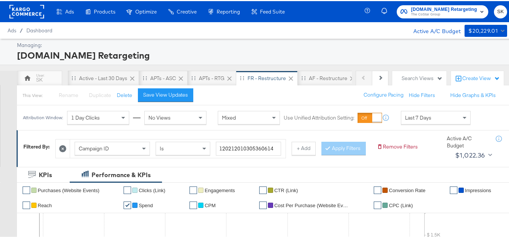
click at [413, 127] on div "Attribution Window: 1 Day Clicks No Views Mixed Use Unified Attribution Setting…" at bounding box center [248, 116] width 463 height 25
click at [419, 121] on div "Last 7 Days" at bounding box center [435, 116] width 69 height 13
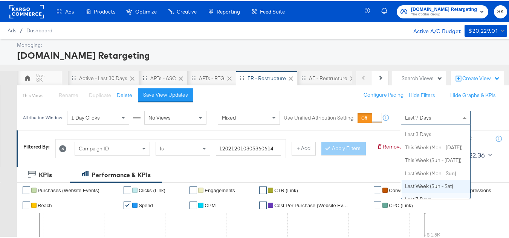
scroll to position [0, 0]
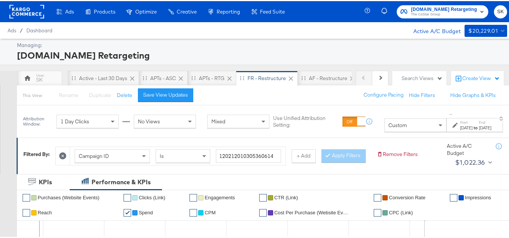
click at [460, 130] on div "Aug 26th 2025" at bounding box center [466, 127] width 12 height 6
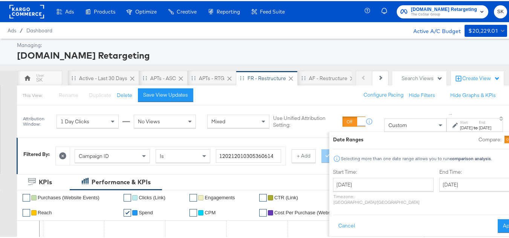
scroll to position [75, 0]
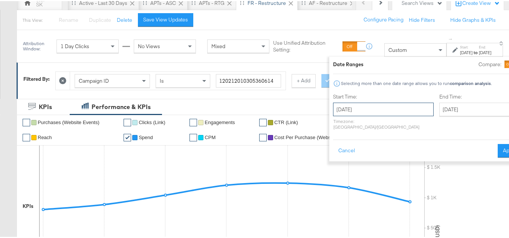
click at [355, 114] on input "August 26th 2025" at bounding box center [383, 109] width 101 height 14
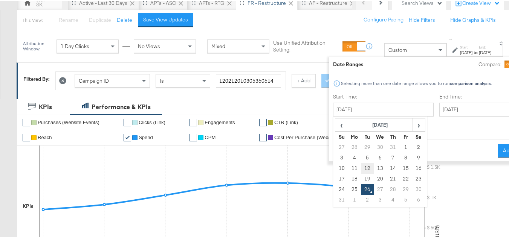
click at [361, 162] on td "12" at bounding box center [367, 167] width 13 height 11
click at [350, 113] on input "[DATE]" at bounding box center [383, 109] width 101 height 14
click at [361, 153] on td "5" at bounding box center [367, 157] width 13 height 11
type input "[DATE]"
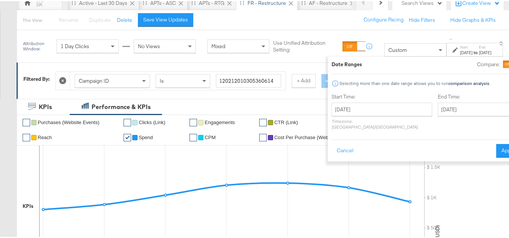
click at [438, 101] on div "End Time: August 26th 2025 ‹ August 2025 › Su Mo Tu We Th Fr Sa 27 28 29 30 31 …" at bounding box center [479, 112] width 82 height 40
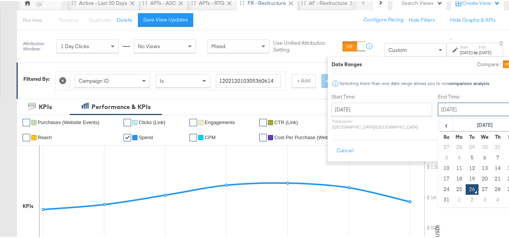
click at [440, 109] on input "August 26th 2025" at bounding box center [477, 109] width 79 height 14
click at [453, 164] on td "11" at bounding box center [459, 167] width 13 height 11
type input "[DATE]"
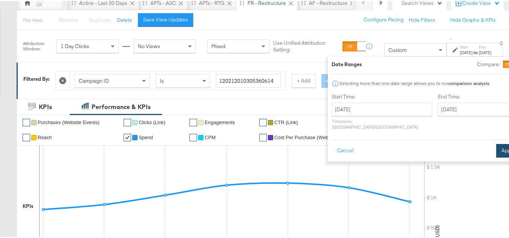
click at [496, 143] on button "Apply" at bounding box center [508, 150] width 24 height 14
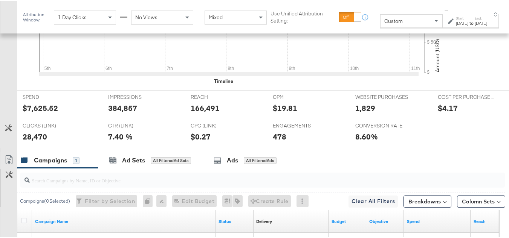
scroll to position [262, 0]
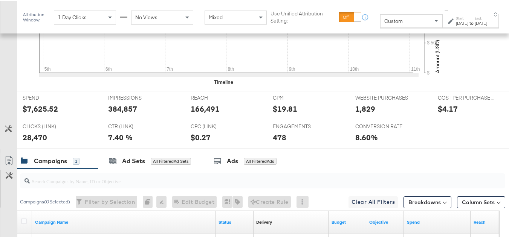
click at [456, 21] on div "[DATE]" at bounding box center [462, 22] width 12 height 6
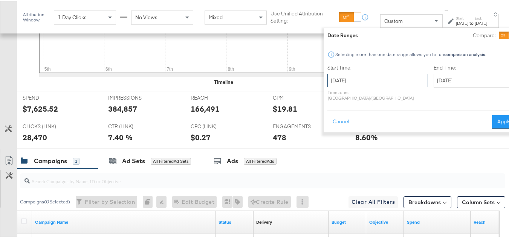
click at [349, 79] on input "[DATE]" at bounding box center [377, 80] width 101 height 14
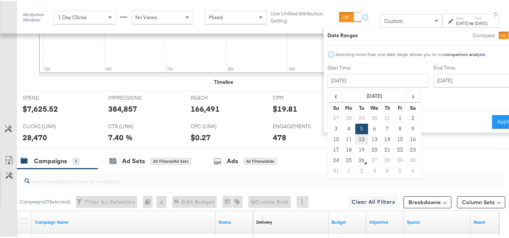
click at [355, 139] on td "12" at bounding box center [361, 138] width 13 height 11
type input "[DATE]"
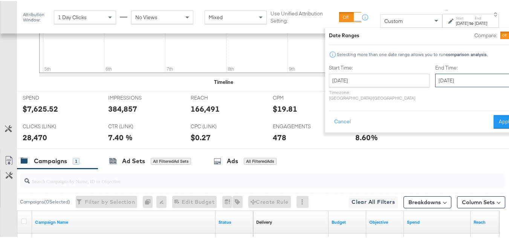
click at [435, 79] on input "[DATE]" at bounding box center [474, 80] width 79 height 14
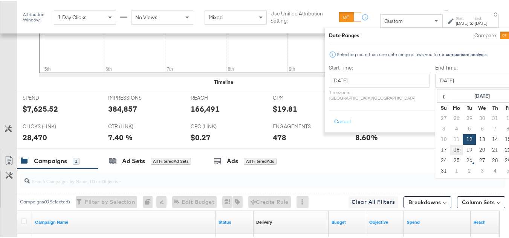
click at [450, 151] on td "18" at bounding box center [456, 149] width 13 height 11
type input "[DATE]"
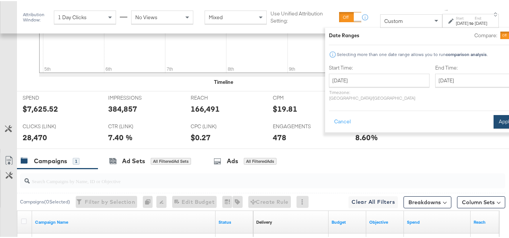
click at [493, 116] on button "Apply" at bounding box center [505, 121] width 24 height 14
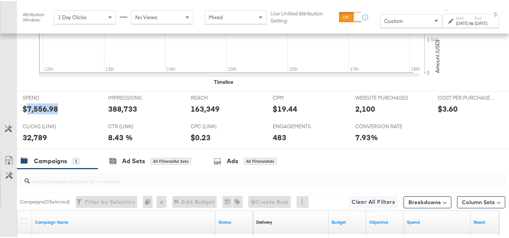
click at [41, 113] on div "$7,556.98" at bounding box center [40, 107] width 35 height 11
click at [196, 113] on div "163,349" at bounding box center [205, 107] width 29 height 11
click at [121, 113] on div "388,733" at bounding box center [122, 107] width 29 height 11
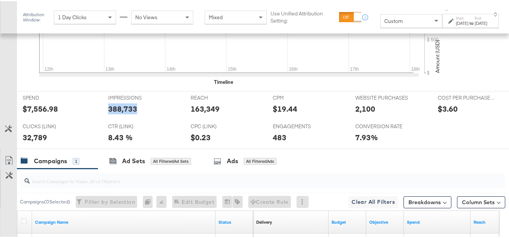
click at [121, 113] on div "388,733" at bounding box center [122, 107] width 29 height 11
click at [29, 142] on div "32,789" at bounding box center [35, 136] width 24 height 11
click at [363, 113] on div "2,100" at bounding box center [365, 107] width 20 height 11
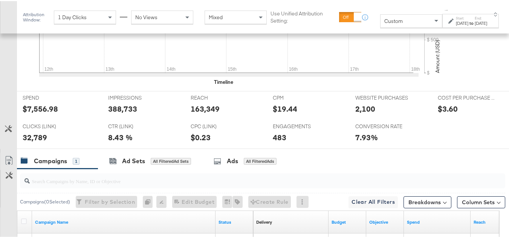
click at [280, 142] on div "483" at bounding box center [280, 136] width 14 height 11
click at [320, 119] on div "CPM CPM $19.44" at bounding box center [308, 104] width 82 height 29
click at [456, 24] on div "[DATE]" at bounding box center [462, 22] width 12 height 6
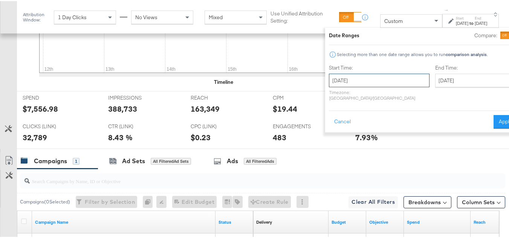
click at [357, 75] on input "[DATE]" at bounding box center [379, 80] width 101 height 14
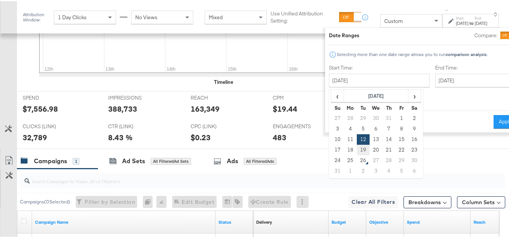
click at [357, 150] on td "19" at bounding box center [363, 149] width 13 height 11
type input "[DATE]"
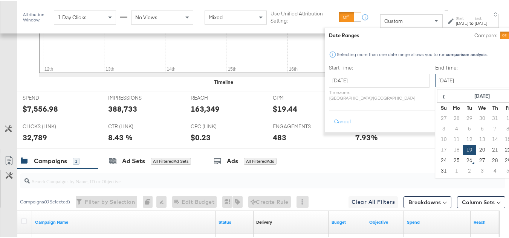
click at [435, 84] on input "[DATE]" at bounding box center [474, 80] width 79 height 14
click at [450, 162] on td "25" at bounding box center [456, 159] width 13 height 11
type input "[DATE]"
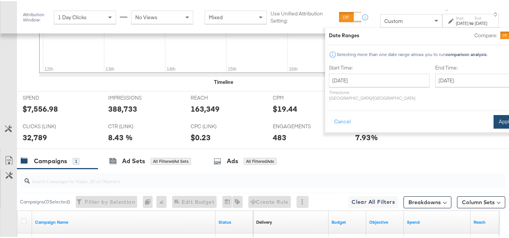
click at [493, 118] on button "Apply" at bounding box center [505, 121] width 24 height 14
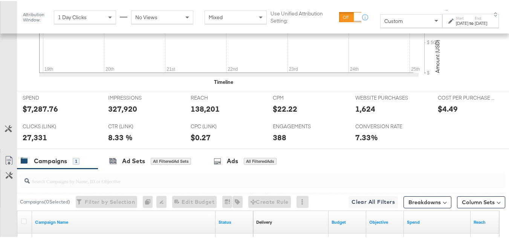
click at [39, 113] on div "$7,287.76" at bounding box center [40, 107] width 35 height 11
click at [206, 113] on div "138,201" at bounding box center [205, 107] width 29 height 11
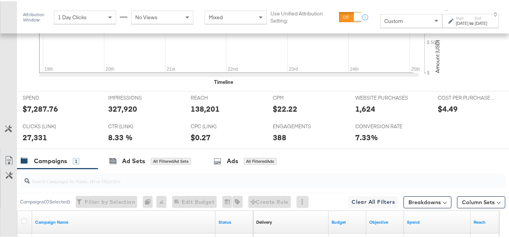
click at [118, 113] on div "327,920" at bounding box center [122, 107] width 29 height 11
click at [44, 142] on div "27,331" at bounding box center [35, 136] width 24 height 11
click at [368, 113] on div "1,624" at bounding box center [365, 107] width 20 height 11
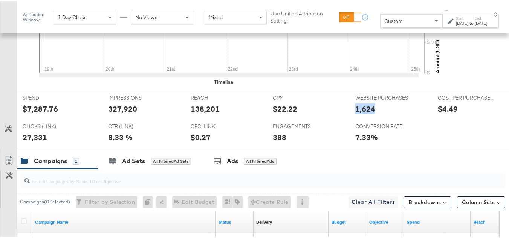
click at [368, 113] on div "1,624" at bounding box center [365, 107] width 20 height 11
click at [273, 142] on div "388" at bounding box center [280, 136] width 14 height 11
click at [292, 141] on div "ENGAGEMENTS ENGAGEMENTS 388" at bounding box center [308, 133] width 82 height 29
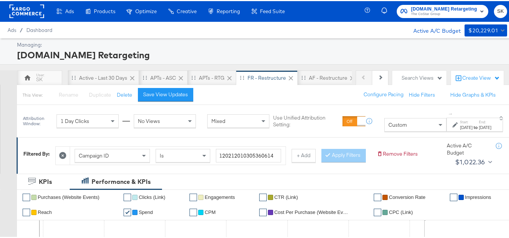
scroll to position [0, 0]
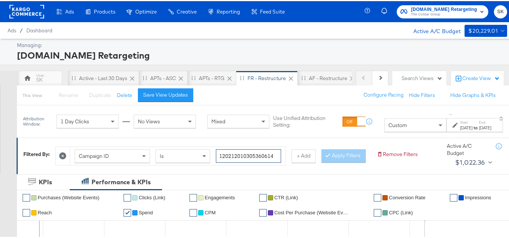
click at [246, 151] on input "120212010305360614" at bounding box center [248, 155] width 65 height 14
paste input "336956904"
type input "120213369569040614"
click at [321, 162] on button "Apply Filters" at bounding box center [343, 155] width 44 height 14
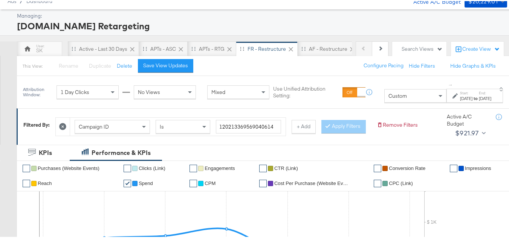
scroll to position [38, 0]
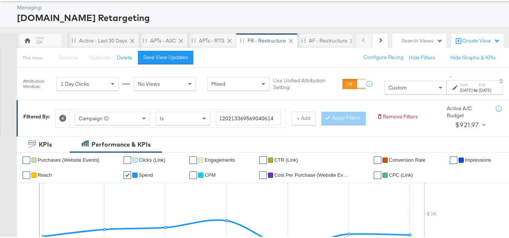
click at [472, 91] on strong "to" at bounding box center [475, 89] width 6 height 6
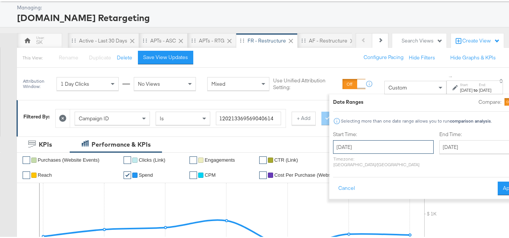
click at [364, 147] on input "[DATE]" at bounding box center [383, 146] width 101 height 14
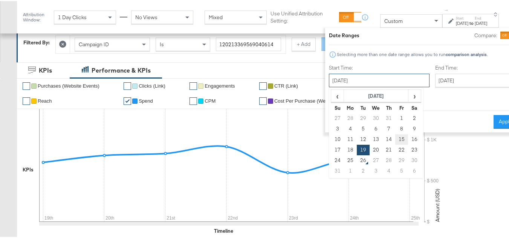
scroll to position [113, 0]
click at [357, 127] on td "5" at bounding box center [363, 128] width 13 height 11
type input "[DATE]"
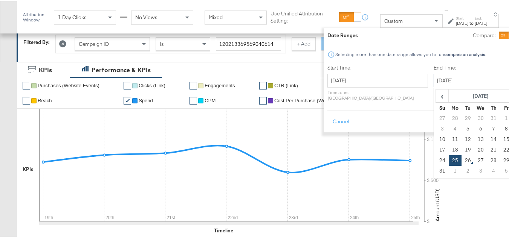
click at [435, 80] on input "[DATE]" at bounding box center [473, 80] width 79 height 14
click at [449, 141] on td "11" at bounding box center [455, 138] width 13 height 11
type input "[DATE]"
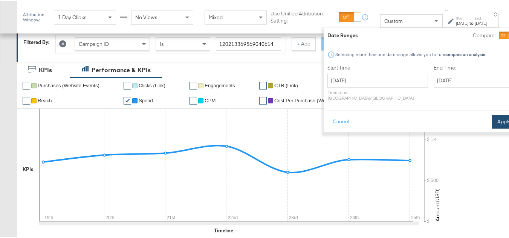
click at [492, 114] on button "Apply" at bounding box center [504, 121] width 24 height 14
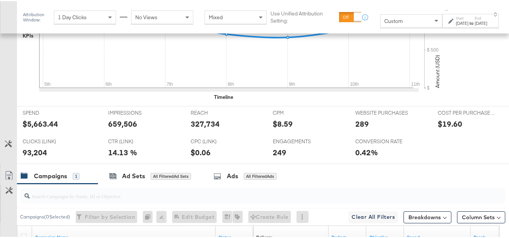
scroll to position [264, 0]
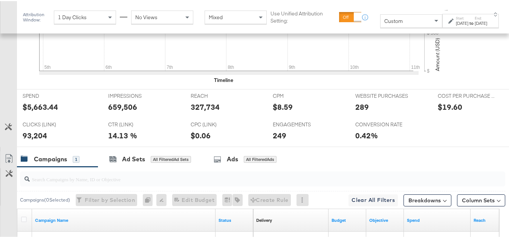
click at [456, 22] on div "[DATE]" at bounding box center [462, 22] width 12 height 6
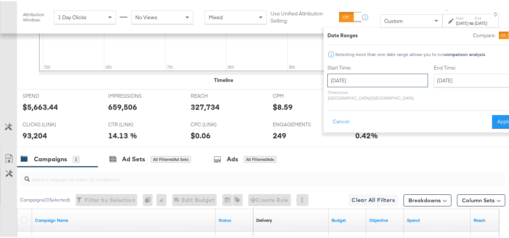
click at [361, 80] on input "[DATE]" at bounding box center [377, 80] width 101 height 14
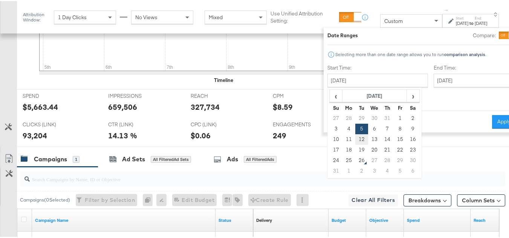
click at [355, 140] on td "12" at bounding box center [361, 138] width 13 height 11
type input "[DATE]"
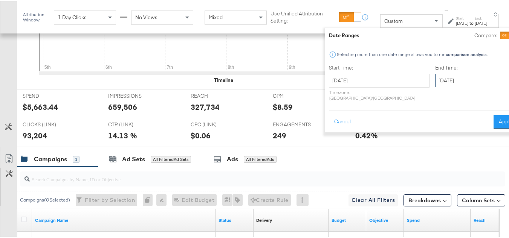
click at [435, 81] on input "[DATE]" at bounding box center [474, 80] width 79 height 14
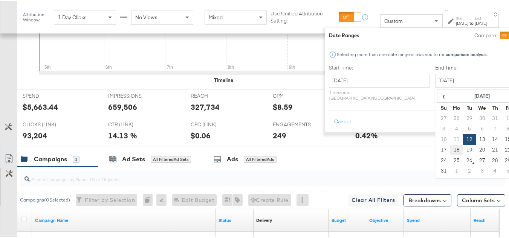
click at [450, 151] on td "18" at bounding box center [456, 149] width 13 height 11
type input "[DATE]"
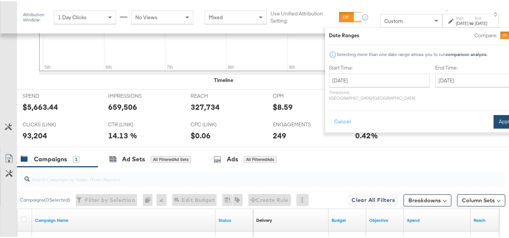
click at [493, 116] on button "Apply" at bounding box center [505, 121] width 24 height 14
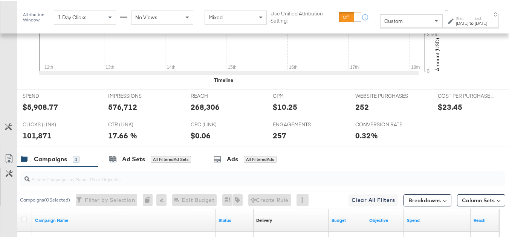
click at [37, 111] on div "$5,908.77" at bounding box center [40, 106] width 35 height 11
click at [204, 111] on div "268,306" at bounding box center [205, 106] width 29 height 11
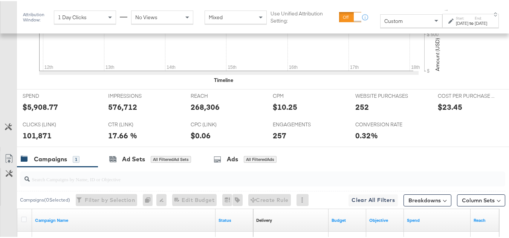
click at [118, 111] on div "576,712" at bounding box center [122, 106] width 29 height 11
click at [37, 140] on div "101,871" at bounding box center [37, 134] width 29 height 11
click at [359, 111] on div "252" at bounding box center [362, 106] width 14 height 11
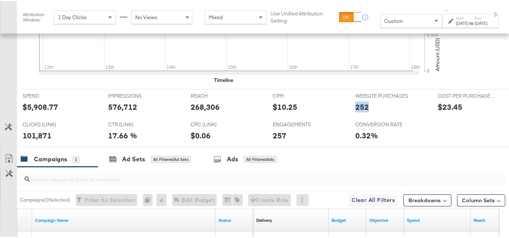
click at [359, 111] on div "252" at bounding box center [362, 106] width 14 height 11
click at [273, 140] on div "257" at bounding box center [280, 134] width 14 height 11
click at [315, 127] on span "ENGAGEMENTS" at bounding box center [301, 123] width 56 height 7
click at [456, 18] on label "Start:" at bounding box center [462, 17] width 12 height 5
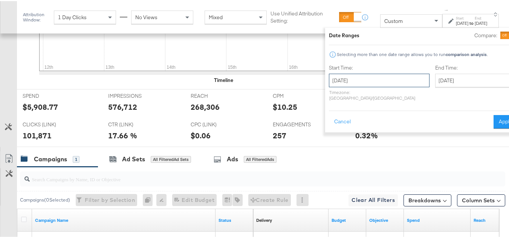
click at [360, 80] on input "[DATE]" at bounding box center [379, 80] width 101 height 14
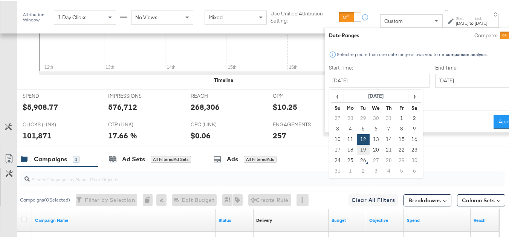
click at [357, 150] on td "19" at bounding box center [363, 149] width 13 height 11
type input "[DATE]"
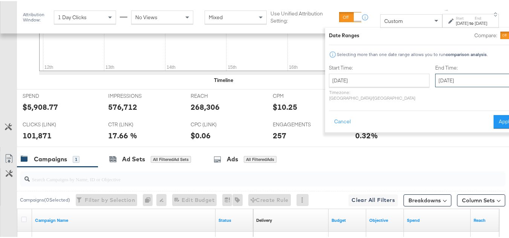
click at [445, 82] on input "[DATE]" at bounding box center [474, 80] width 79 height 14
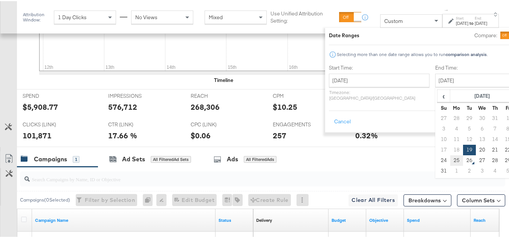
click at [450, 157] on td "25" at bounding box center [456, 159] width 13 height 11
type input "[DATE]"
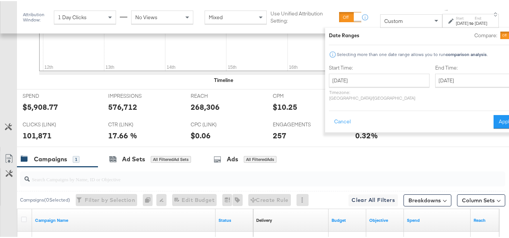
click at [493, 117] on button "Apply" at bounding box center [505, 121] width 24 height 14
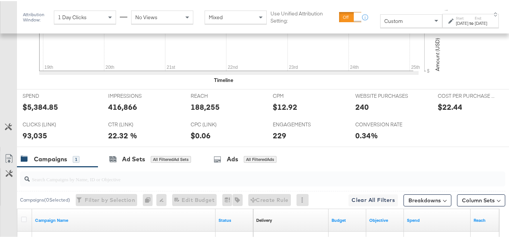
click at [38, 111] on div "$5,384.85" at bounding box center [40, 106] width 35 height 11
click at [201, 111] on div "188,255" at bounding box center [205, 106] width 29 height 11
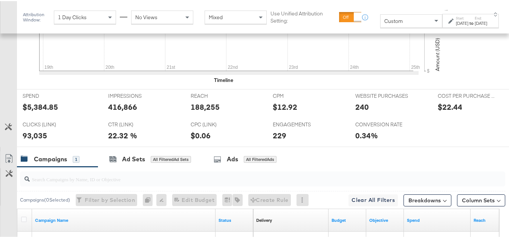
click at [117, 111] on div "416,866" at bounding box center [122, 106] width 29 height 11
click at [38, 140] on div "93,035" at bounding box center [35, 134] width 24 height 11
click at [350, 113] on div "WEBSITE PURCHASES WEBSITE PURCHASES 240" at bounding box center [391, 103] width 82 height 29
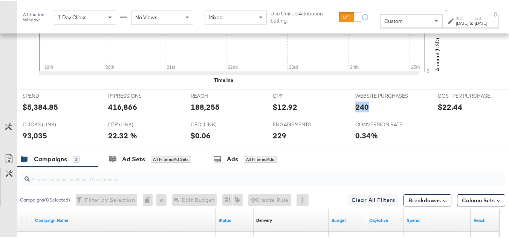
click at [350, 113] on div "WEBSITE PURCHASES WEBSITE PURCHASES 240" at bounding box center [391, 103] width 82 height 29
click at [273, 140] on div "229" at bounding box center [280, 134] width 14 height 11
click at [229, 111] on div at bounding box center [232, 108] width 23 height 8
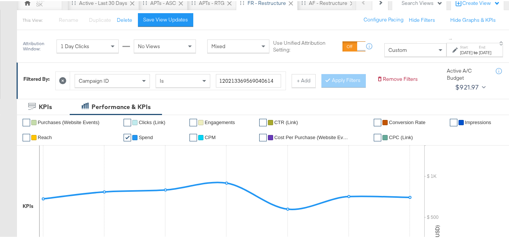
scroll to position [0, 0]
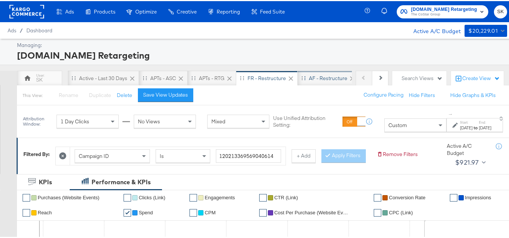
click at [306, 81] on div "AF - Restructure" at bounding box center [328, 77] width 61 height 15
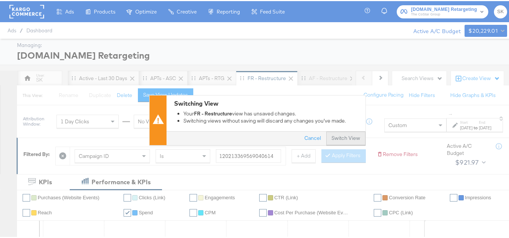
click at [340, 134] on button "Switch View" at bounding box center [345, 138] width 39 height 14
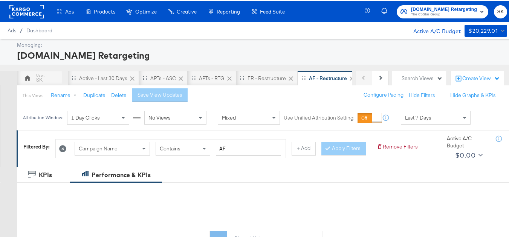
click at [128, 145] on div "Campaign Name" at bounding box center [112, 147] width 75 height 13
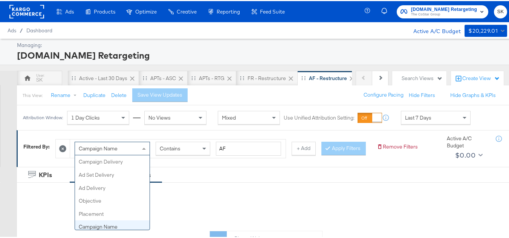
scroll to position [65, 0]
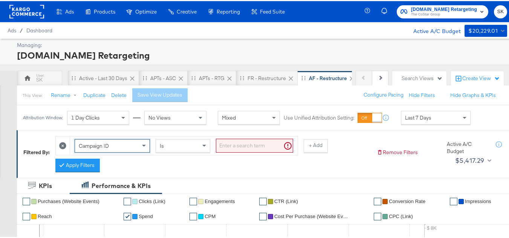
click at [258, 148] on input "search" at bounding box center [254, 145] width 77 height 14
paste input "120212317239340614"
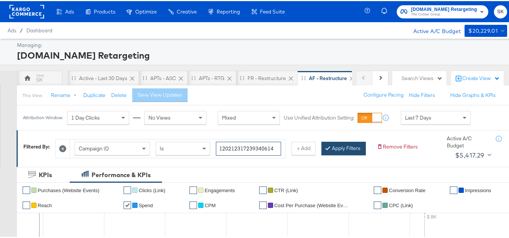
type input "120212317239340614"
click at [321, 154] on button "Apply Filters" at bounding box center [343, 148] width 44 height 14
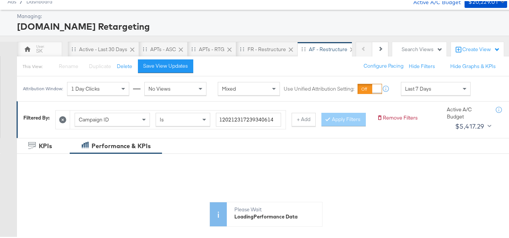
scroll to position [38, 0]
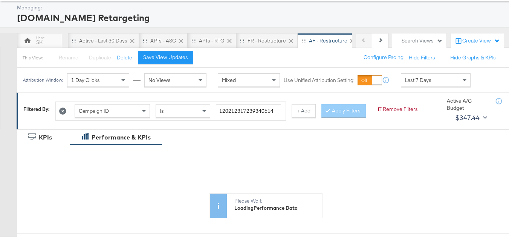
click at [429, 80] on span "Last 7 Days" at bounding box center [418, 79] width 26 height 7
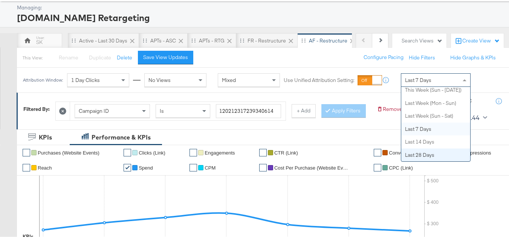
scroll to position [0, 0]
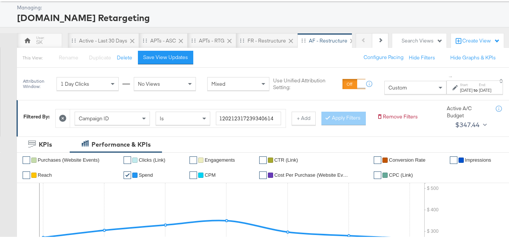
click at [460, 86] on div "Aug 26th 2025" at bounding box center [466, 89] width 12 height 6
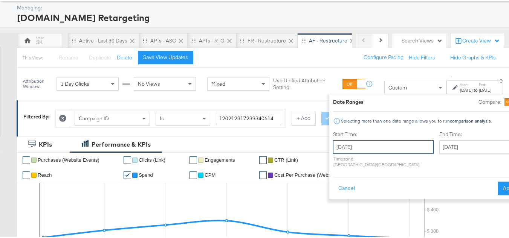
click at [365, 142] on input "August 26th 2025" at bounding box center [383, 146] width 101 height 14
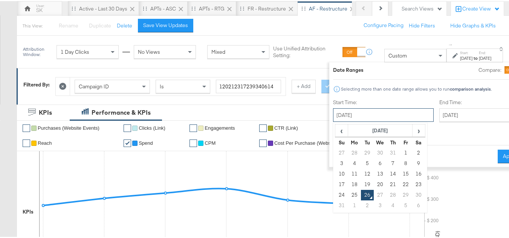
scroll to position [113, 0]
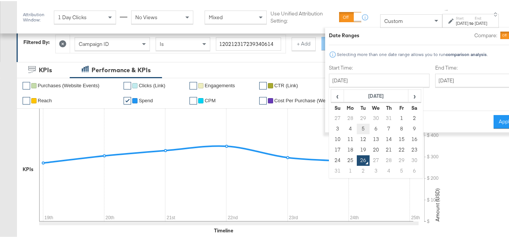
click at [357, 127] on td "5" at bounding box center [363, 128] width 13 height 11
type input "[DATE]"
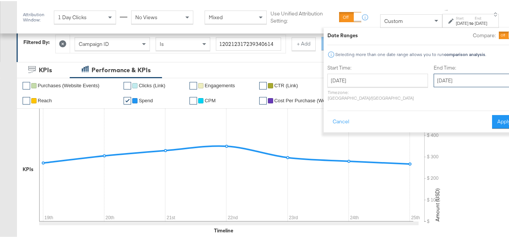
click at [434, 74] on input "August 26th 2025" at bounding box center [473, 80] width 79 height 14
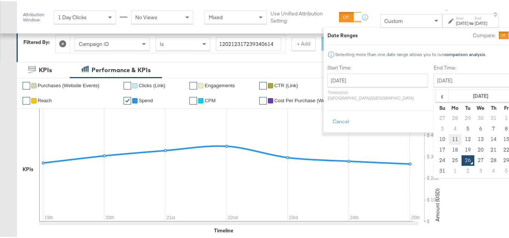
click at [449, 134] on td "11" at bounding box center [455, 138] width 13 height 11
type input "[DATE]"
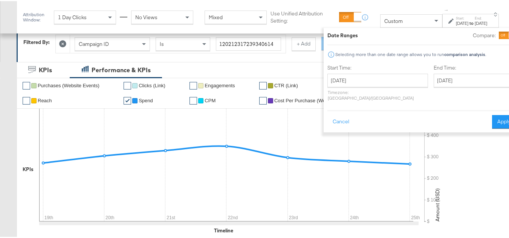
click at [498, 111] on div "Date Ranges Compare: Selecting more than one date range allows you to run compa…" at bounding box center [422, 79] width 196 height 105
click at [492, 114] on button "Apply" at bounding box center [504, 121] width 24 height 14
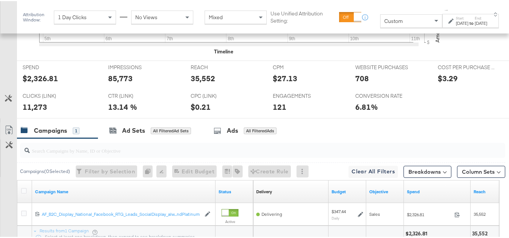
scroll to position [301, 0]
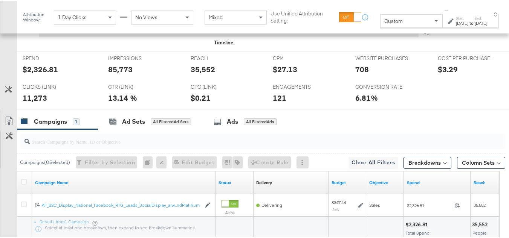
click at [456, 25] on div "[DATE]" at bounding box center [462, 22] width 12 height 6
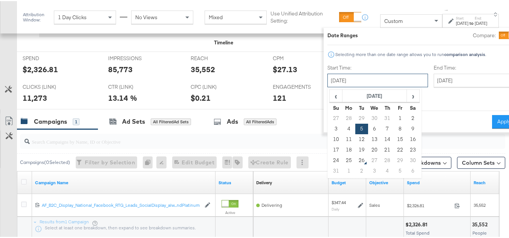
click at [343, 84] on input "[DATE]" at bounding box center [377, 80] width 101 height 14
click at [355, 139] on td "12" at bounding box center [361, 138] width 13 height 11
type input "[DATE]"
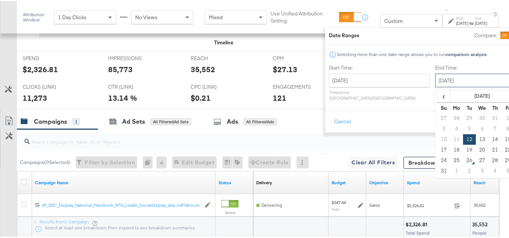
click at [435, 85] on input "[DATE]" at bounding box center [474, 80] width 79 height 14
click at [450, 152] on td "18" at bounding box center [456, 149] width 13 height 11
type input "[DATE]"
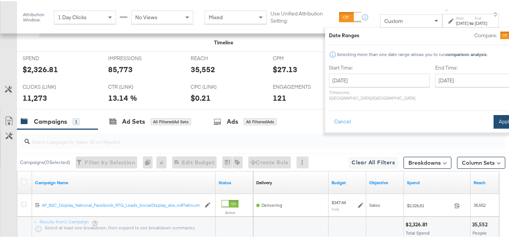
click at [493, 114] on button "Apply" at bounding box center [505, 121] width 24 height 14
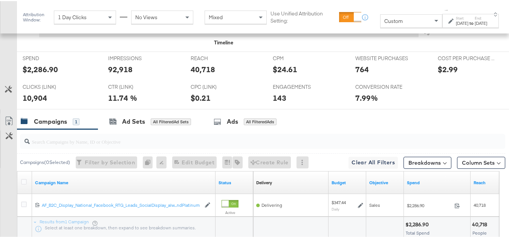
click at [32, 74] on div "$2,286.90" at bounding box center [40, 68] width 35 height 11
click at [194, 74] on div "40,718" at bounding box center [203, 68] width 24 height 11
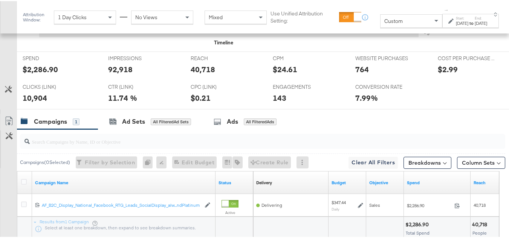
click at [115, 74] on div "92,918" at bounding box center [120, 68] width 24 height 11
click at [29, 102] on div "10,904" at bounding box center [35, 97] width 24 height 11
click at [357, 74] on div "764" at bounding box center [362, 68] width 14 height 11
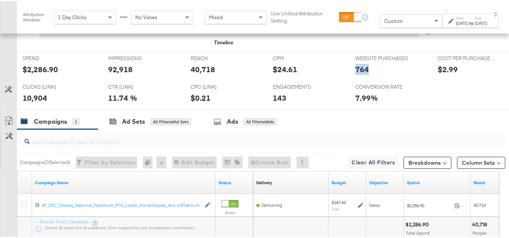
click at [357, 74] on div "764" at bounding box center [362, 68] width 14 height 11
click at [288, 102] on div at bounding box center [299, 99] width 23 height 8
click at [281, 102] on div "143" at bounding box center [280, 97] width 14 height 11
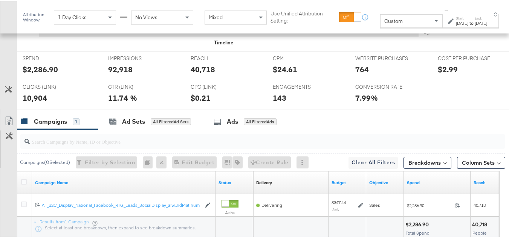
click at [277, 102] on div "143" at bounding box center [280, 97] width 14 height 11
click at [233, 108] on div "CPC (LINK) CPC (LINK) $0.21" at bounding box center [226, 93] width 82 height 29
click at [468, 23] on strong "to" at bounding box center [471, 22] width 6 height 6
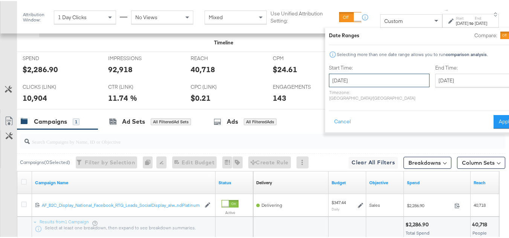
click at [341, 75] on input "[DATE]" at bounding box center [379, 80] width 101 height 14
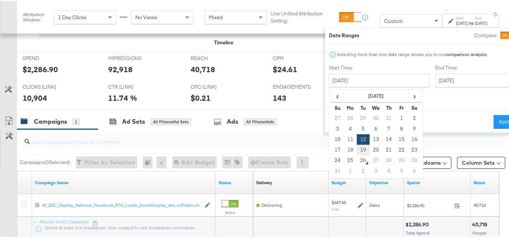
click at [357, 149] on td "19" at bounding box center [363, 149] width 13 height 11
type input "[DATE]"
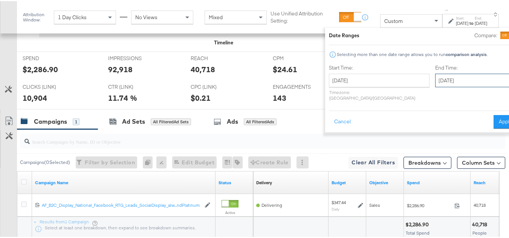
click at [451, 73] on input "[DATE]" at bounding box center [474, 80] width 79 height 14
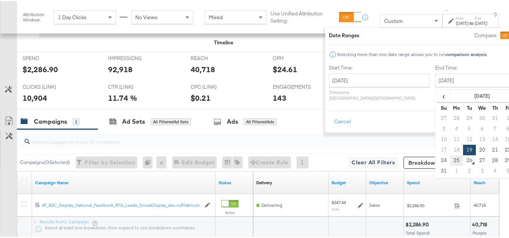
click at [450, 160] on td "25" at bounding box center [456, 159] width 13 height 11
type input "[DATE]"
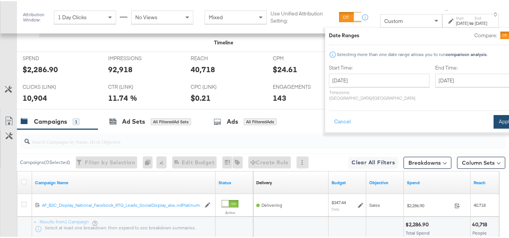
click at [493, 116] on button "Apply" at bounding box center [505, 121] width 24 height 14
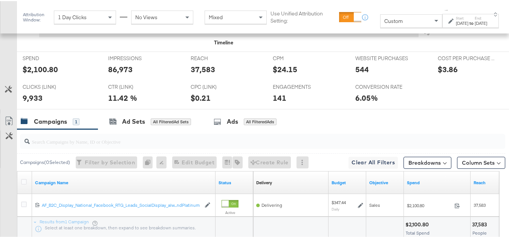
click at [51, 74] on div "$2,100.80" at bounding box center [40, 68] width 35 height 11
click at [201, 74] on div "37,583" at bounding box center [203, 68] width 24 height 11
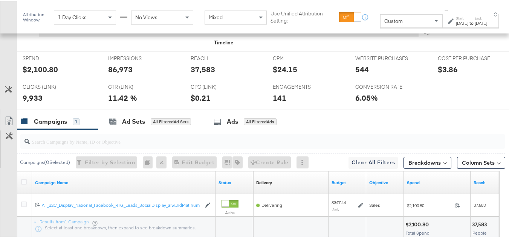
click at [108, 74] on div "86,973" at bounding box center [120, 68] width 24 height 11
click at [31, 102] on div "9,933" at bounding box center [33, 97] width 20 height 11
click at [356, 74] on div "544" at bounding box center [362, 68] width 14 height 11
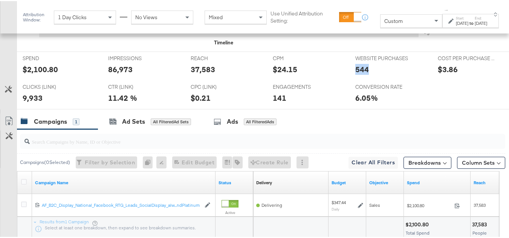
click at [356, 74] on div "544" at bounding box center [362, 68] width 14 height 11
click at [273, 102] on div "141" at bounding box center [280, 97] width 14 height 11
click at [343, 108] on div "ENGAGEMENTS ENGAGEMENTS 141" at bounding box center [308, 93] width 82 height 29
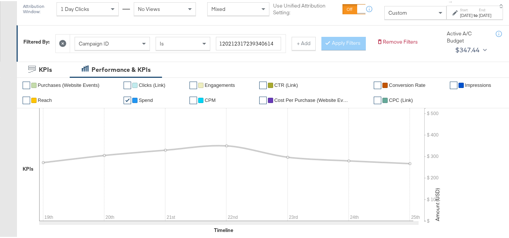
scroll to position [0, 0]
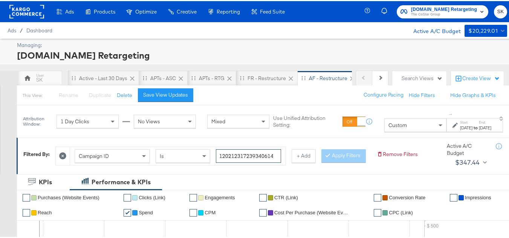
click at [260, 152] on input "120212317239340614" at bounding box center [248, 155] width 65 height 14
paste input "342934660"
type input "120213429346600614"
click at [321, 162] on button "Apply Filters" at bounding box center [343, 155] width 44 height 14
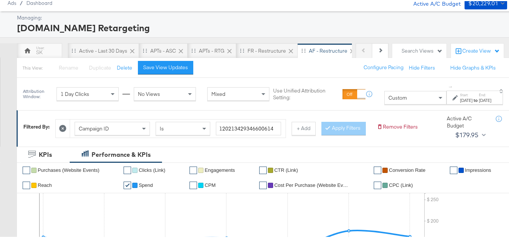
scroll to position [75, 0]
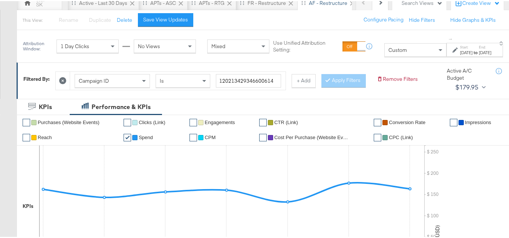
click at [460, 55] on div "[DATE]" at bounding box center [466, 52] width 12 height 6
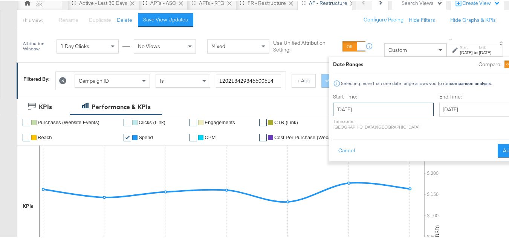
click at [369, 105] on input "[DATE]" at bounding box center [383, 109] width 101 height 14
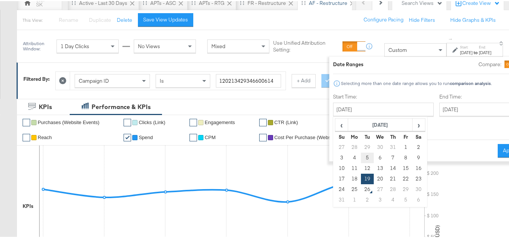
click at [361, 158] on td "5" at bounding box center [367, 157] width 13 height 11
type input "[DATE]"
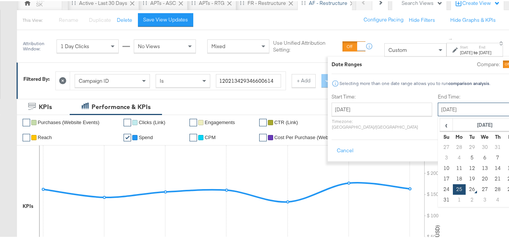
click at [465, 107] on input "[DATE]" at bounding box center [477, 109] width 79 height 14
click at [453, 166] on td "11" at bounding box center [459, 167] width 13 height 11
type input "[DATE]"
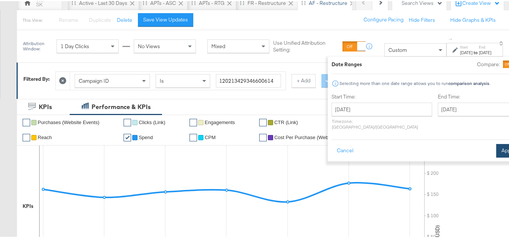
click at [496, 143] on button "Apply" at bounding box center [508, 150] width 24 height 14
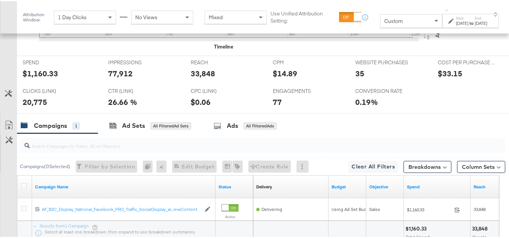
scroll to position [293, 0]
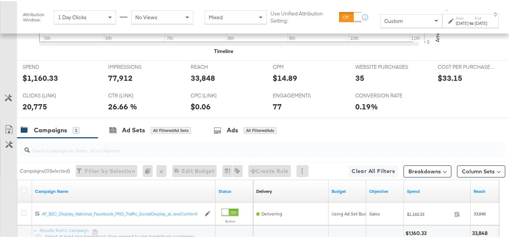
drag, startPoint x: 454, startPoint y: 21, endPoint x: 452, endPoint y: 25, distance: 4.4
click at [456, 21] on div "[DATE]" at bounding box center [462, 22] width 12 height 6
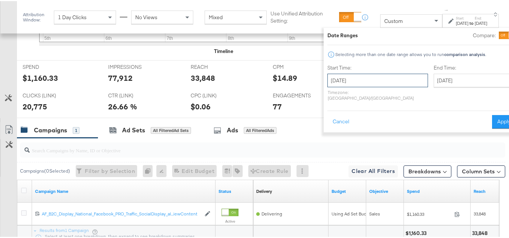
click at [366, 80] on input "[DATE]" at bounding box center [377, 80] width 101 height 14
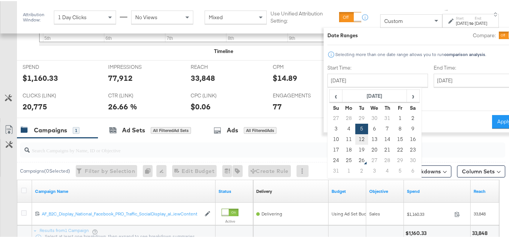
click at [355, 137] on td "12" at bounding box center [361, 138] width 13 height 11
type input "[DATE]"
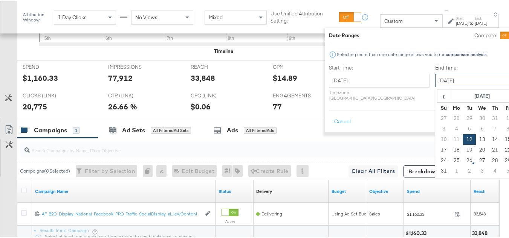
click at [435, 81] on input "[DATE]" at bounding box center [474, 80] width 79 height 14
click at [450, 148] on td "18" at bounding box center [456, 149] width 13 height 11
type input "[DATE]"
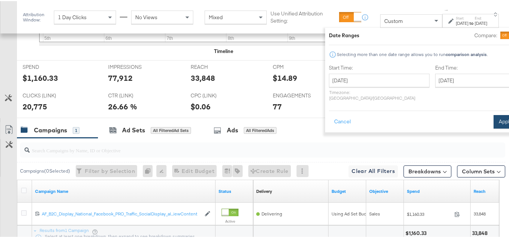
click at [495, 120] on button "Apply" at bounding box center [505, 121] width 24 height 14
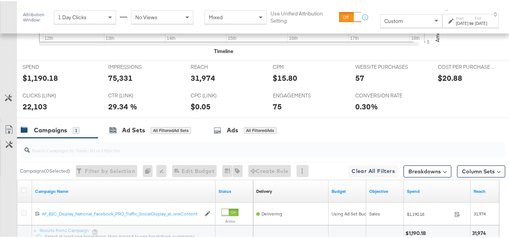
click at [37, 82] on div "$1,190.18" at bounding box center [40, 77] width 35 height 11
click at [43, 82] on div "$1,190.18" at bounding box center [40, 77] width 35 height 11
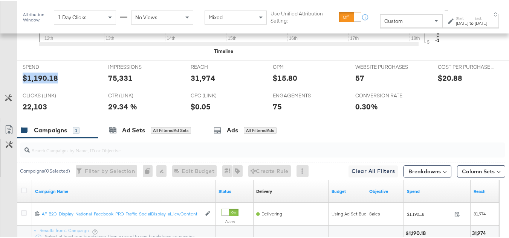
click at [43, 82] on div "$1,190.18" at bounding box center [40, 77] width 35 height 11
click at [200, 82] on div "31,974" at bounding box center [203, 77] width 24 height 11
click at [122, 82] on div "75,331" at bounding box center [120, 77] width 24 height 11
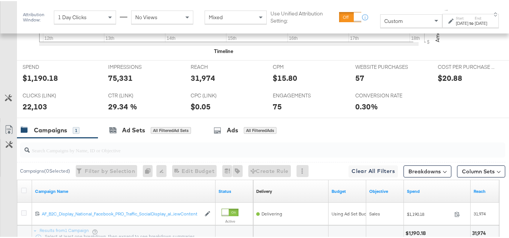
click at [41, 111] on div "22,103" at bounding box center [35, 105] width 24 height 11
click at [355, 82] on div "57" at bounding box center [359, 77] width 9 height 11
click at [269, 116] on div "ENGAGEMENTS ENGAGEMENTS 75" at bounding box center [308, 102] width 82 height 29
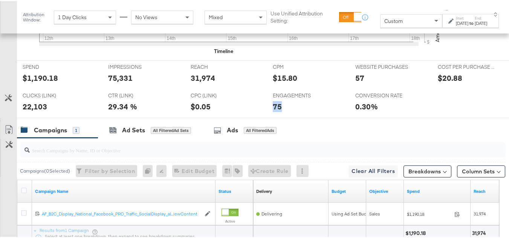
click at [269, 116] on div "ENGAGEMENTS ENGAGEMENTS 75" at bounding box center [308, 102] width 82 height 29
click at [294, 98] on span "ENGAGEMENTS" at bounding box center [301, 94] width 56 height 7
click at [475, 22] on div "[DATE]" at bounding box center [481, 22] width 12 height 6
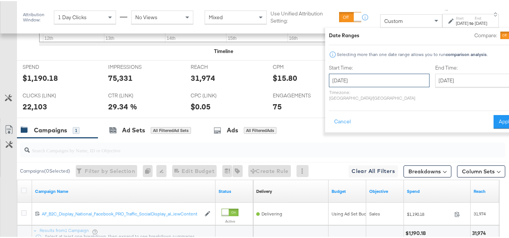
click at [351, 84] on input "[DATE]" at bounding box center [379, 80] width 101 height 14
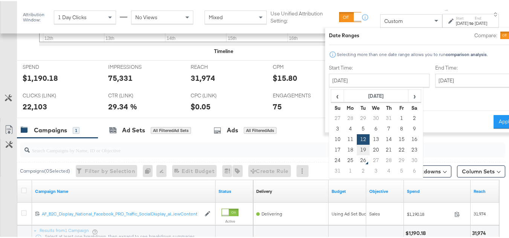
click at [357, 149] on td "19" at bounding box center [363, 149] width 13 height 11
type input "[DATE]"
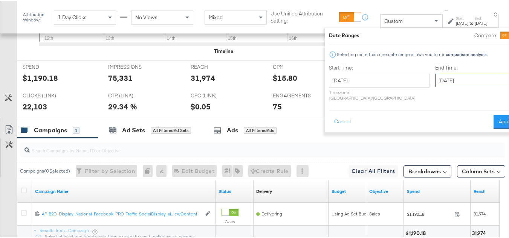
click at [435, 80] on input "[DATE]" at bounding box center [474, 80] width 79 height 14
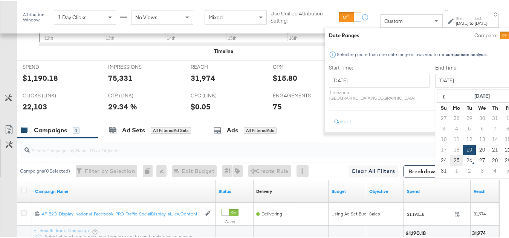
click at [450, 160] on td "25" at bounding box center [456, 159] width 13 height 11
type input "[DATE]"
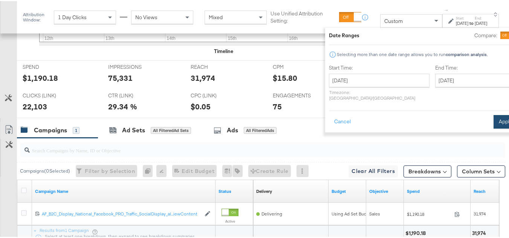
click at [494, 114] on button "Apply" at bounding box center [505, 121] width 24 height 14
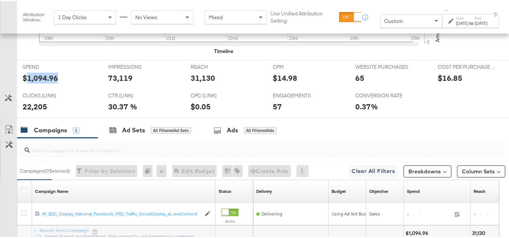
click at [40, 82] on div "$1,094.96" at bounding box center [40, 77] width 35 height 11
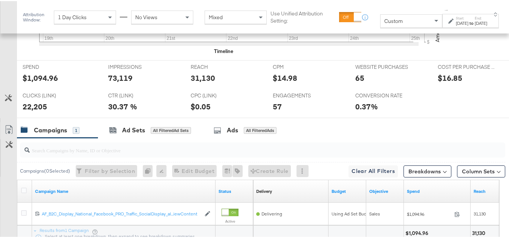
click at [190, 88] on div "REACH REACH 31,130" at bounding box center [226, 74] width 82 height 29
click at [114, 82] on div "73,119" at bounding box center [120, 77] width 24 height 11
click at [46, 111] on div "22,205" at bounding box center [35, 105] width 24 height 11
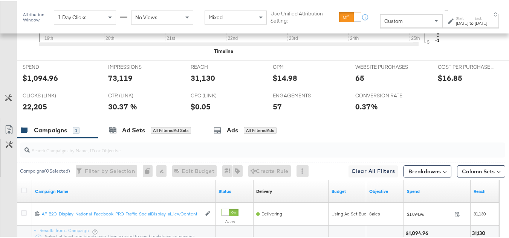
click at [46, 111] on div "22,205" at bounding box center [35, 105] width 24 height 11
click at [356, 82] on div "65" at bounding box center [359, 77] width 9 height 11
click at [268, 116] on div "ENGAGEMENTS ENGAGEMENTS 57" at bounding box center [308, 102] width 82 height 29
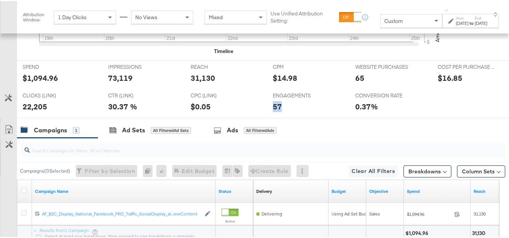
click at [268, 116] on div "ENGAGEMENTS ENGAGEMENTS 57" at bounding box center [308, 102] width 82 height 29
click at [273, 98] on span "ENGAGEMENTS" at bounding box center [301, 94] width 56 height 7
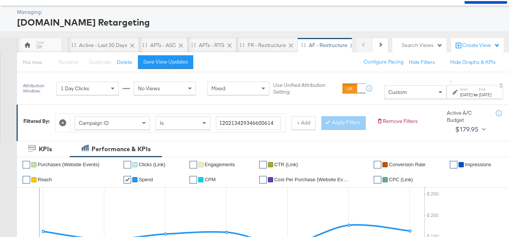
scroll to position [0, 0]
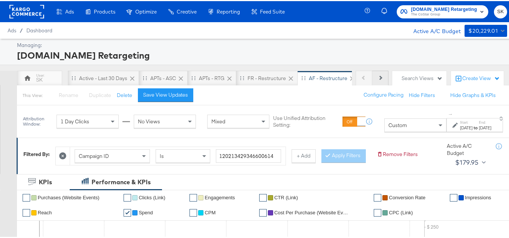
click at [376, 81] on button "Next" at bounding box center [380, 77] width 16 height 15
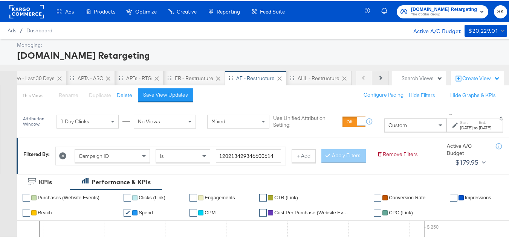
click at [376, 81] on button "Next" at bounding box center [380, 77] width 16 height 15
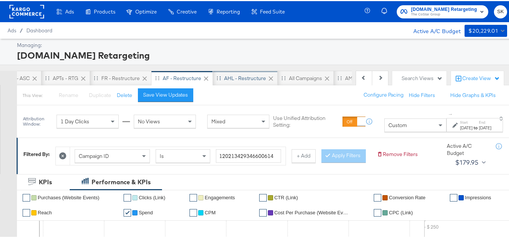
click at [239, 80] on div "AHL - Restructure" at bounding box center [245, 77] width 42 height 7
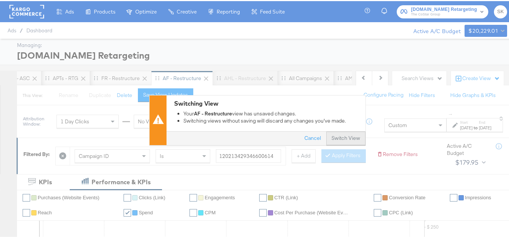
click at [347, 136] on button "Switch View" at bounding box center [345, 138] width 39 height 14
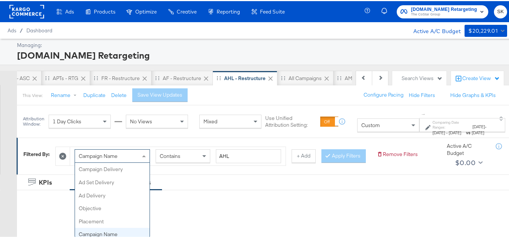
click at [108, 156] on span "Campaign Name" at bounding box center [98, 155] width 39 height 7
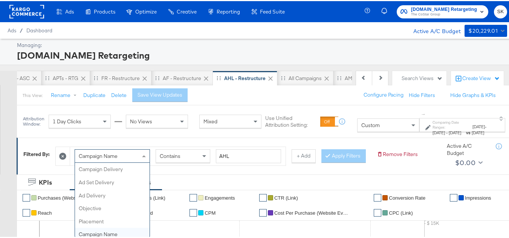
scroll to position [65, 0]
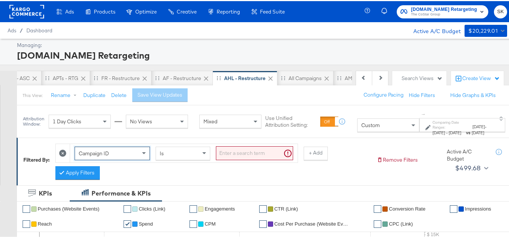
click at [241, 154] on input "search" at bounding box center [254, 152] width 77 height 14
paste input "120204946758090614"
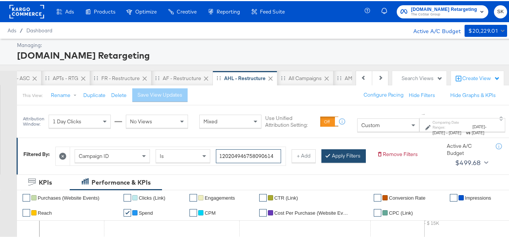
type input "120204946758090614"
click at [321, 162] on button "Apply Filters" at bounding box center [343, 155] width 44 height 14
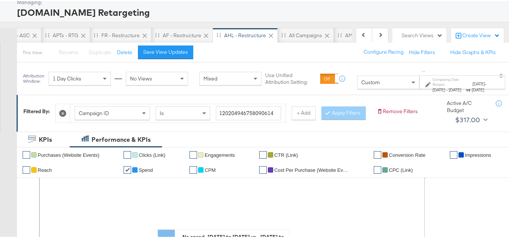
scroll to position [38, 0]
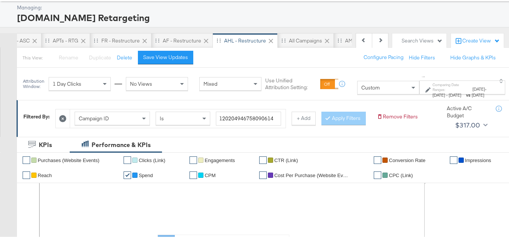
click at [432, 95] on span "Feb 15th 2023" at bounding box center [438, 94] width 12 height 6
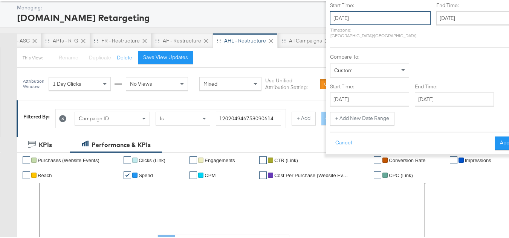
click at [357, 19] on input "February 15th 2023" at bounding box center [380, 17] width 101 height 14
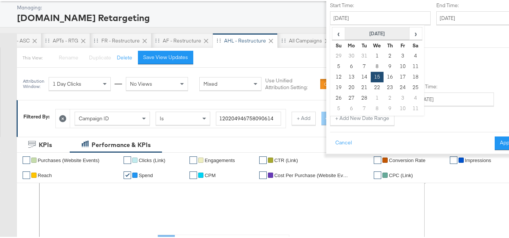
click at [350, 31] on th "February 2023" at bounding box center [377, 32] width 64 height 13
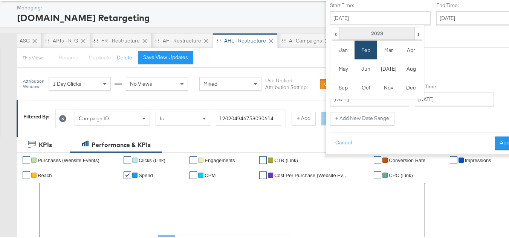
click at [362, 32] on th "2023" at bounding box center [376, 32] width 75 height 13
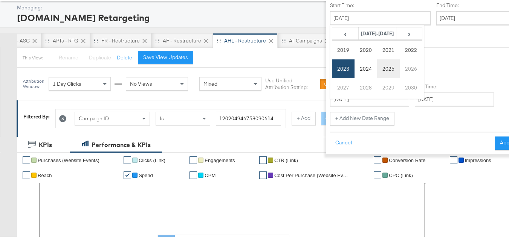
click at [377, 72] on td "2025" at bounding box center [388, 67] width 23 height 19
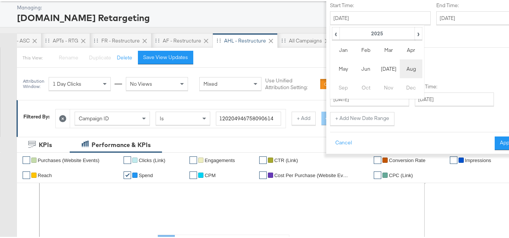
click at [400, 70] on td "Aug" at bounding box center [411, 67] width 23 height 19
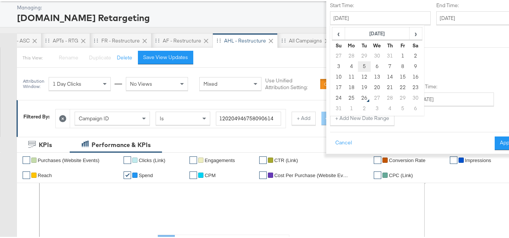
click at [358, 66] on td "5" at bounding box center [364, 65] width 13 height 11
type input "[DATE]"
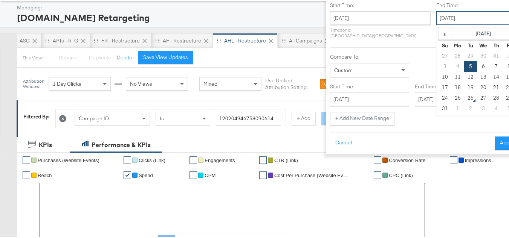
click at [444, 17] on input "[DATE]" at bounding box center [475, 17] width 79 height 14
click at [451, 75] on td "11" at bounding box center [457, 76] width 13 height 11
type input "[DATE]"
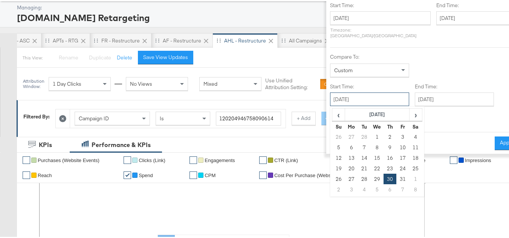
click at [348, 94] on input "March 30th 2023" at bounding box center [369, 99] width 79 height 14
click at [350, 107] on th "March 2023" at bounding box center [377, 113] width 64 height 13
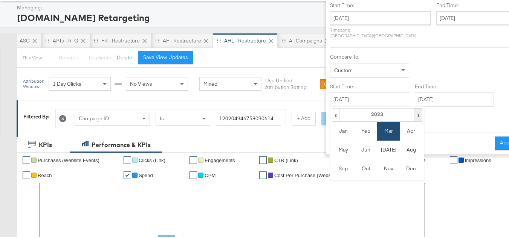
click at [415, 110] on span "›" at bounding box center [418, 113] width 6 height 11
click at [400, 140] on td "Aug" at bounding box center [411, 149] width 23 height 19
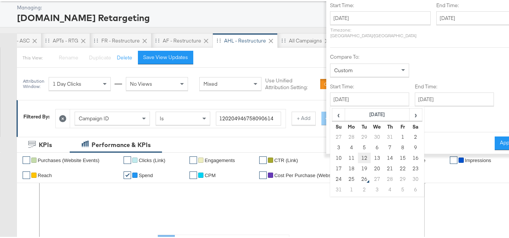
click at [358, 153] on td "12" at bounding box center [364, 157] width 13 height 11
type input "[DATE]"
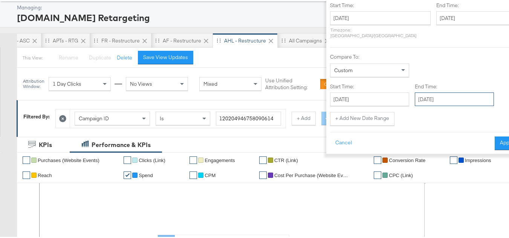
click at [433, 97] on input "[DATE]" at bounding box center [454, 99] width 79 height 14
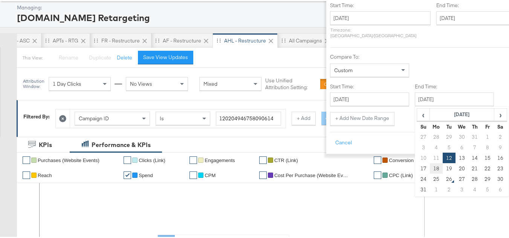
click at [429, 162] on td "18" at bounding box center [435, 167] width 13 height 11
type input "[DATE]"
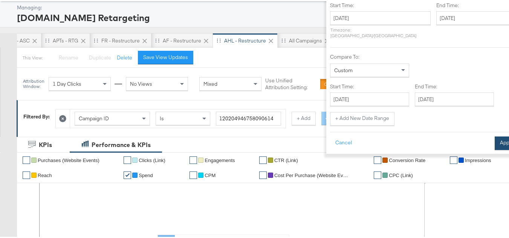
click at [495, 142] on button "Apply" at bounding box center [507, 143] width 24 height 14
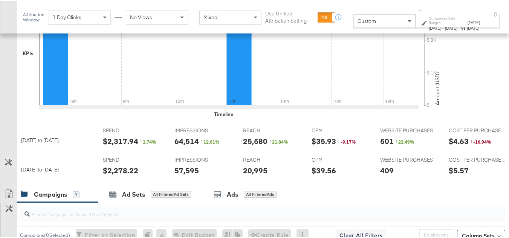
scroll to position [0, 344]
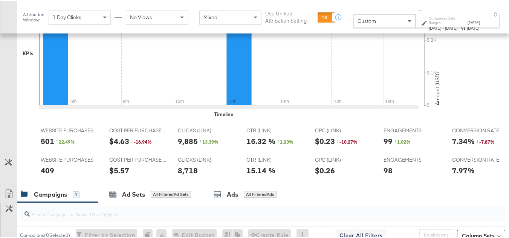
click at [445, 30] on span "[DATE]" at bounding box center [451, 27] width 12 height 6
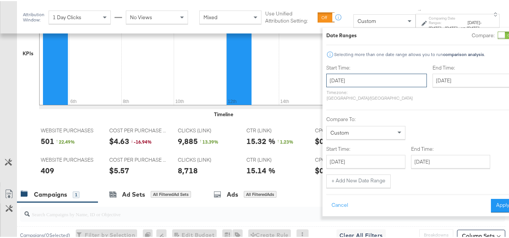
click at [356, 76] on input "[DATE]" at bounding box center [376, 80] width 101 height 14
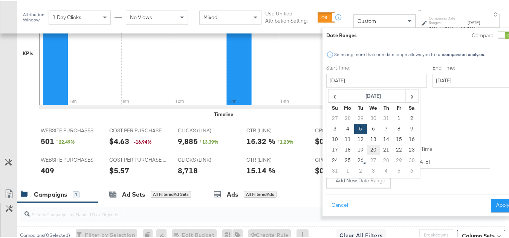
click at [367, 151] on td "20" at bounding box center [373, 149] width 13 height 11
type input "August 20th 2025"
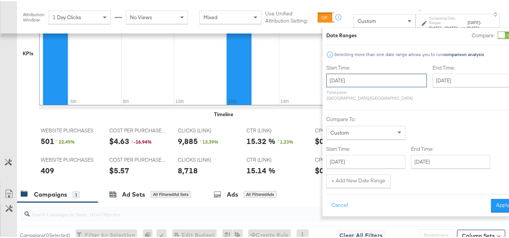
click at [352, 84] on input "August 20th 2025" at bounding box center [376, 80] width 101 height 14
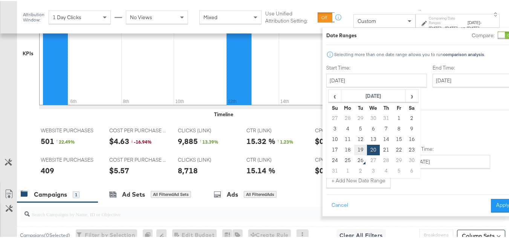
click at [354, 151] on td "19" at bounding box center [360, 149] width 13 height 11
type input "[DATE]"
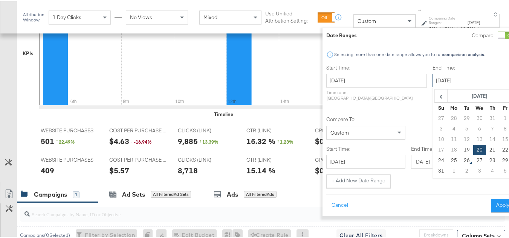
click at [432, 74] on input "August 20th 2025" at bounding box center [471, 80] width 79 height 14
click at [447, 163] on td "25" at bounding box center [453, 159] width 13 height 11
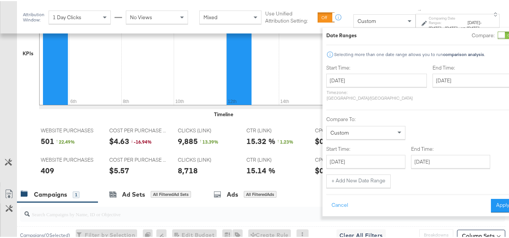
type input "[DATE]"
click at [491, 198] on button "Apply" at bounding box center [503, 205] width 24 height 14
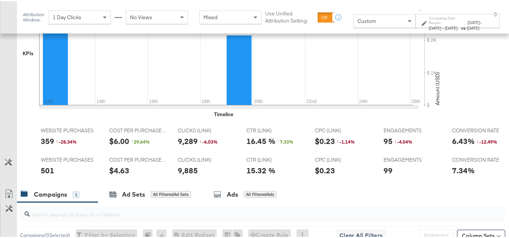
scroll to position [0, 0]
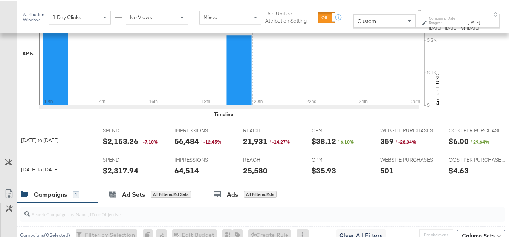
click at [116, 175] on div "$2,317.94" at bounding box center [120, 169] width 35 height 11
click at [238, 180] on div "REACH REACH 25,580" at bounding box center [271, 167] width 68 height 29
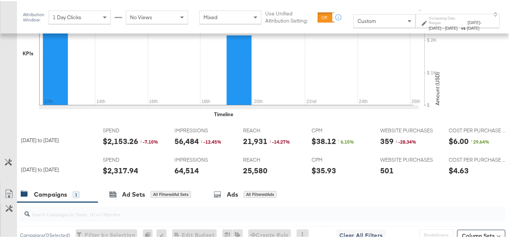
click at [184, 175] on div "64,514" at bounding box center [186, 169] width 24 height 11
click at [269, 175] on div at bounding box center [280, 171] width 23 height 8
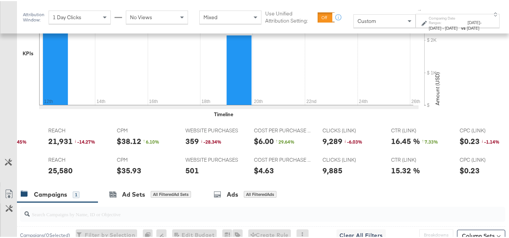
scroll to position [0, 205]
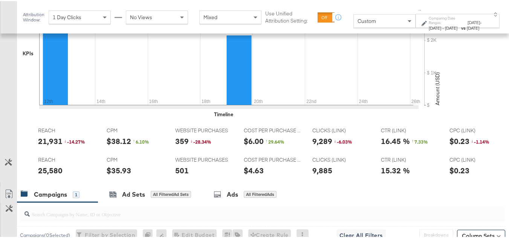
click at [313, 175] on div "9,885" at bounding box center [322, 169] width 20 height 11
click at [257, 175] on div "$4.63" at bounding box center [254, 169] width 20 height 11
click at [186, 175] on div "501" at bounding box center [182, 169] width 14 height 11
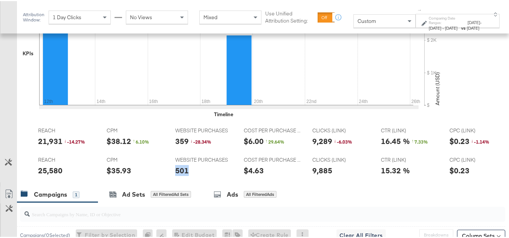
click at [186, 175] on div "501" at bounding box center [182, 169] width 14 height 11
click at [323, 163] on span "CLICKS (LINK)" at bounding box center [340, 159] width 56 height 7
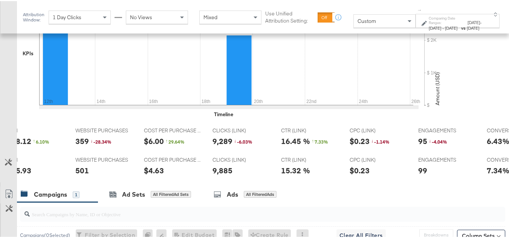
scroll to position [0, 344]
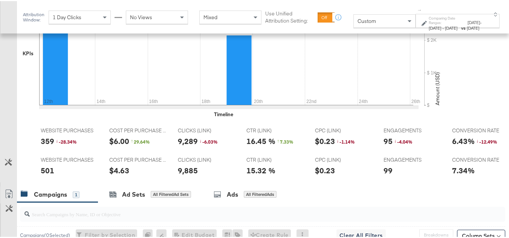
click at [383, 175] on div "99" at bounding box center [387, 169] width 9 height 11
click at [163, 142] on div "COST PER PURCHASE (WEBSITE EVENTS) COST PER PURCHASE (WEBSITE EVENTS) $6.00 ↑ 2…" at bounding box center [138, 137] width 68 height 29
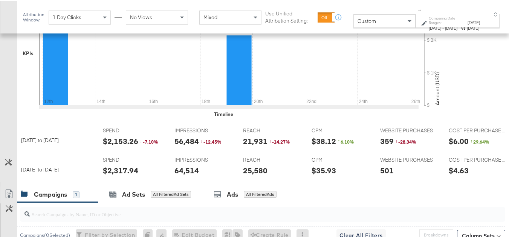
click at [115, 146] on div "$2,153.26" at bounding box center [120, 140] width 35 height 11
click at [245, 146] on div "21,931" at bounding box center [255, 140] width 24 height 11
click at [182, 146] on div "56,484" at bounding box center [186, 140] width 24 height 11
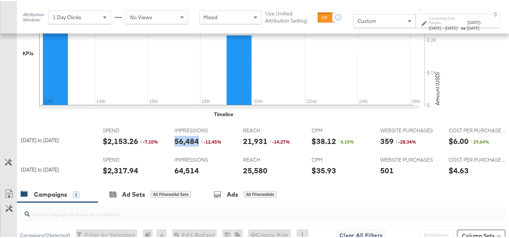
click at [182, 146] on div "56,484" at bounding box center [186, 140] width 24 height 11
click at [263, 133] on span "REACH" at bounding box center [271, 129] width 56 height 7
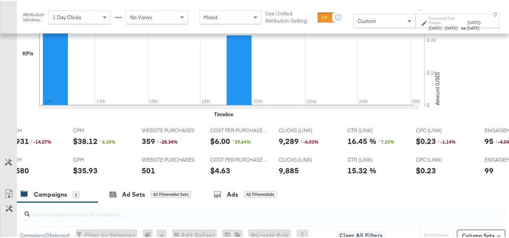
scroll to position [0, 240]
click at [282, 146] on div "9,289" at bounding box center [287, 140] width 20 height 11
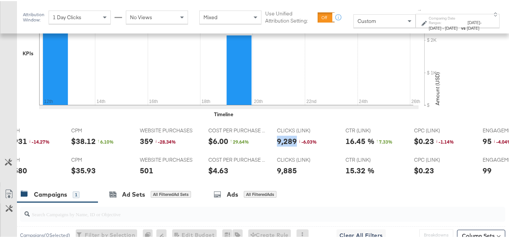
click at [282, 146] on div "9,289" at bounding box center [287, 140] width 20 height 11
click at [348, 146] on div "16.45 %" at bounding box center [359, 140] width 29 height 11
click at [147, 146] on div "359" at bounding box center [147, 140] width 14 height 11
click at [349, 175] on div "15.32 %" at bounding box center [359, 169] width 29 height 11
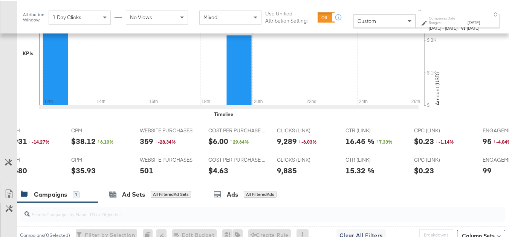
scroll to position [0, 344]
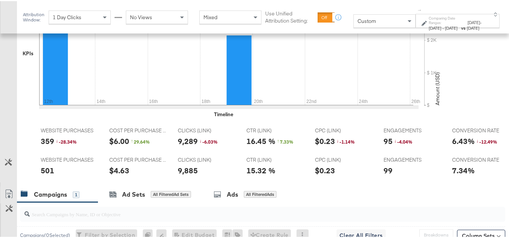
click at [378, 152] on div "ENGAGEMENTS ENGAGEMENTS 95 ↓ -4.04 %" at bounding box center [412, 137] width 68 height 29
click at [281, 146] on div "16.45 % ↑ 7.33 %" at bounding box center [274, 140] width 56 height 11
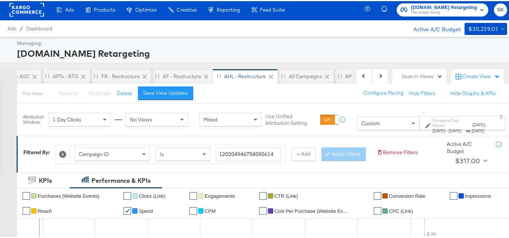
scroll to position [0, 0]
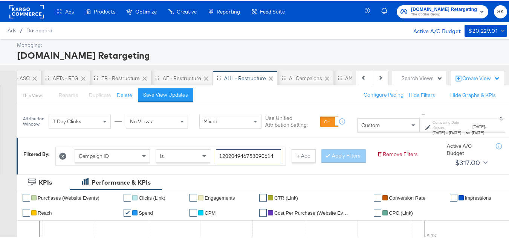
click at [243, 149] on input "120204946758090614" at bounding box center [248, 155] width 65 height 14
paste input "1342992903"
type input "120213429929030614"
click at [321, 162] on button "Apply Filters" at bounding box center [343, 155] width 44 height 14
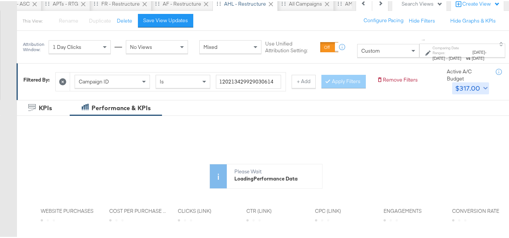
scroll to position [75, 0]
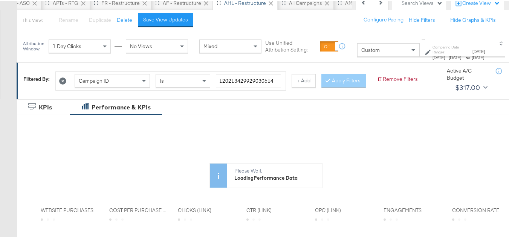
click at [446, 60] on div "Aug 19th 2025 - Aug 25th 2025" at bounding box center [448, 56] width 32 height 6
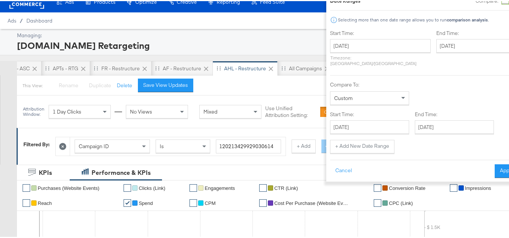
scroll to position [0, 0]
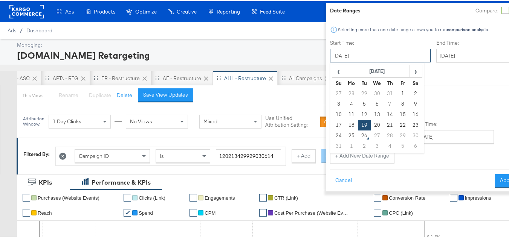
click at [369, 57] on input "[DATE]" at bounding box center [380, 55] width 101 height 14
click at [358, 106] on td "5" at bounding box center [364, 103] width 13 height 11
type input "[DATE]"
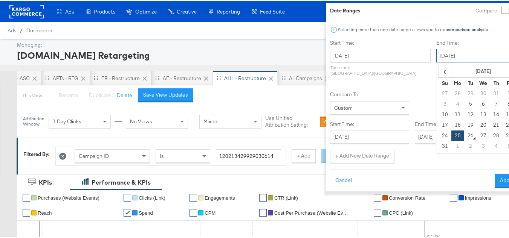
click at [467, 48] on input "[DATE]" at bounding box center [475, 55] width 79 height 14
click at [451, 114] on td "11" at bounding box center [457, 113] width 13 height 11
type input "[DATE]"
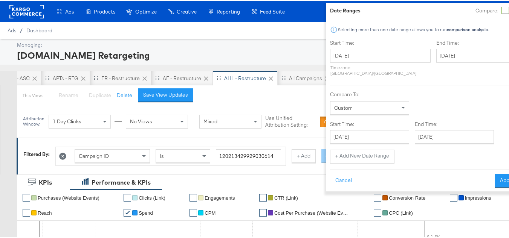
click at [467, 168] on div "Cancel Apply" at bounding box center [424, 177] width 188 height 18
click at [495, 173] on button "Apply" at bounding box center [507, 180] width 24 height 14
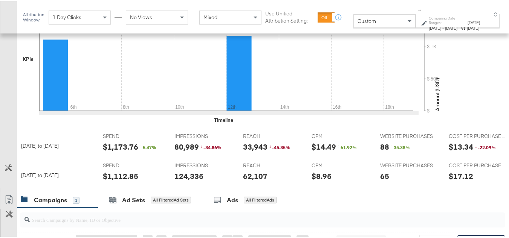
scroll to position [0, 344]
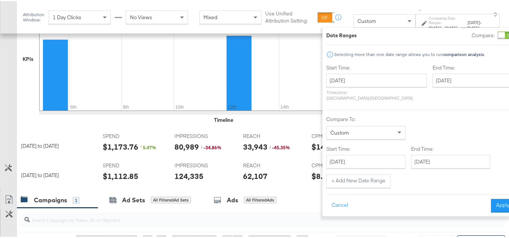
scroll to position [0, 344]
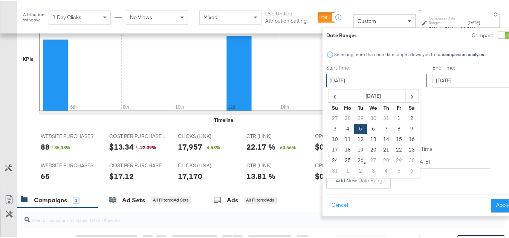
click at [347, 73] on input "[DATE]" at bounding box center [376, 80] width 101 height 14
click at [354, 151] on td "19" at bounding box center [360, 149] width 13 height 11
type input "[DATE]"
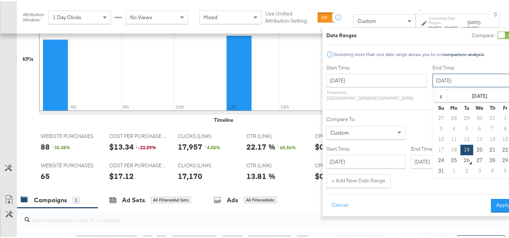
click at [432, 77] on input "[DATE]" at bounding box center [471, 80] width 79 height 14
click at [447, 159] on td "25" at bounding box center [453, 159] width 13 height 11
type input "[DATE]"
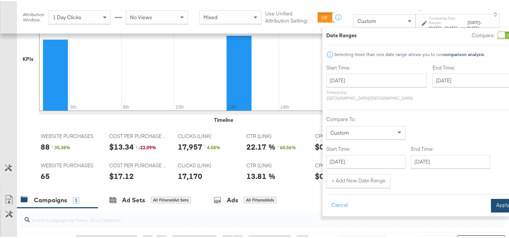
click at [491, 198] on button "Apply" at bounding box center [503, 205] width 24 height 14
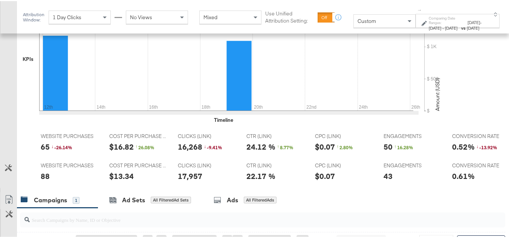
scroll to position [0, 0]
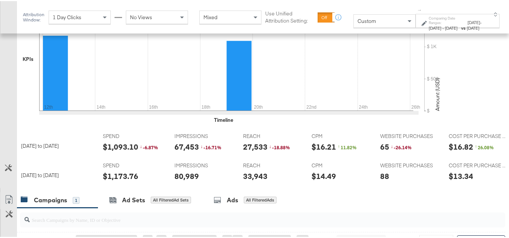
click at [118, 181] on div "$1,173.76" at bounding box center [120, 175] width 35 height 11
copy div "$1,173.76"
click at [253, 181] on div "33,943" at bounding box center [255, 175] width 24 height 11
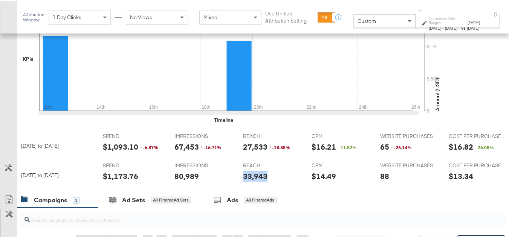
click at [253, 181] on div "33,943" at bounding box center [255, 175] width 24 height 11
copy div "33,943"
click at [181, 187] on div "IMPRESSIONS IMPRESSIONS 80,989" at bounding box center [203, 172] width 68 height 29
copy div "80,989"
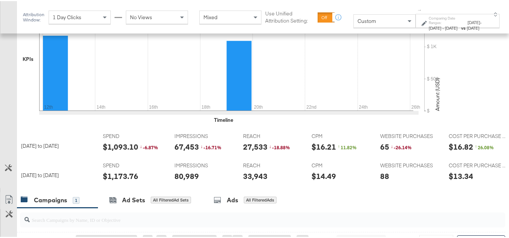
click at [267, 181] on div "33,943" at bounding box center [271, 175] width 56 height 11
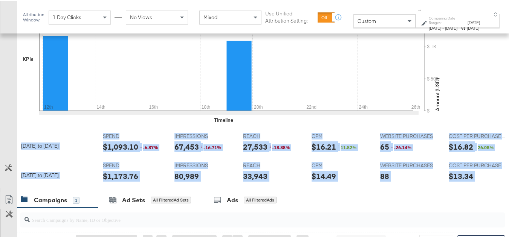
drag, startPoint x: 279, startPoint y: 204, endPoint x: 361, endPoint y: 206, distance: 81.8
click at [361, 206] on div "KPIs Performance & KPIs Customize KPIs ✔ Purchases (Website Events) ✔ Clicks (L…" at bounding box center [257, 183] width 515 height 467
click at [324, 181] on div "$14.49" at bounding box center [323, 175] width 24 height 11
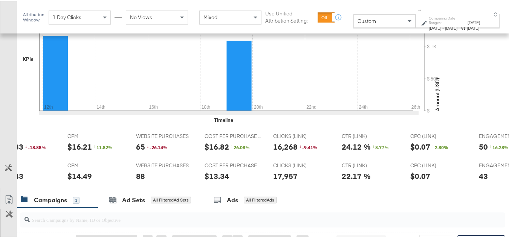
scroll to position [0, 338]
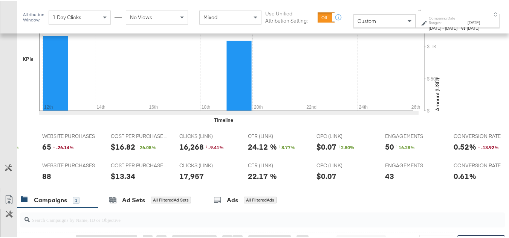
click at [201, 181] on div "17,957" at bounding box center [191, 175] width 24 height 11
click at [196, 181] on div "17,957" at bounding box center [191, 175] width 24 height 11
copy div "17,957"
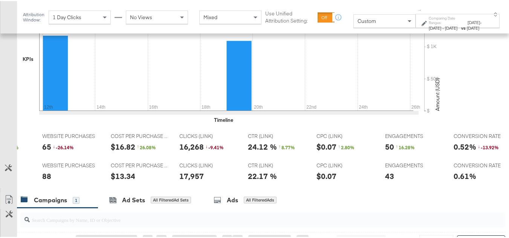
click at [47, 181] on div "88" at bounding box center [46, 175] width 9 height 11
copy div "88"
click at [385, 181] on div "43" at bounding box center [389, 175] width 9 height 11
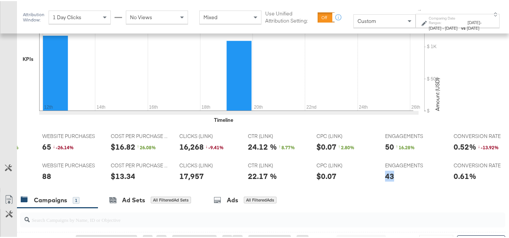
copy div "43"
click at [215, 128] on div "✔ Purchases (Website Events) ✔ Clicks (Link) ✔ Engagements ✔ CTR (Link) ✔ Conve…" at bounding box center [266, 47] width 498 height 162
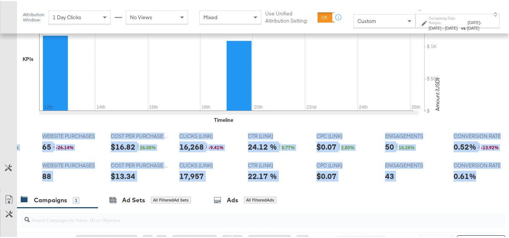
drag, startPoint x: 317, startPoint y: 204, endPoint x: 321, endPoint y: 203, distance: 3.8
click at [321, 203] on div "KPIs Performance & KPIs Customize KPIs ✔ Purchases (Website Events) ✔ Clicks (L…" at bounding box center [257, 183] width 515 height 467
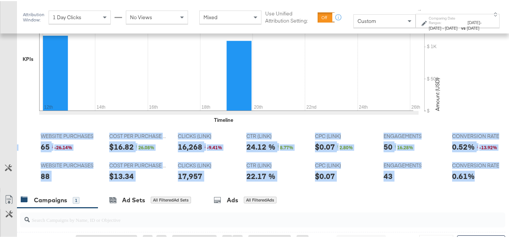
scroll to position [0, 0]
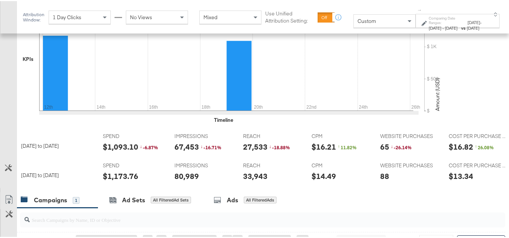
click at [123, 151] on div "$1,093.10" at bounding box center [120, 145] width 35 height 11
copy div "$1,093.10"
click at [247, 157] on div "REACH REACH 27,533 ↓ -18.88 %" at bounding box center [271, 143] width 68 height 29
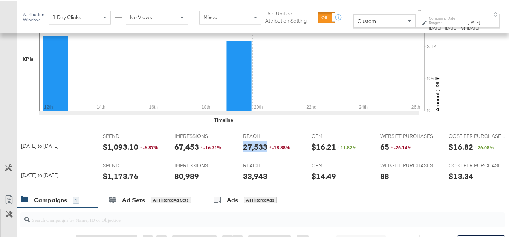
click at [247, 157] on div "REACH REACH 27,533 ↓ -18.88 %" at bounding box center [271, 143] width 68 height 29
copy div "27,533"
click at [185, 151] on div "67,453" at bounding box center [186, 145] width 24 height 11
copy div "67,453"
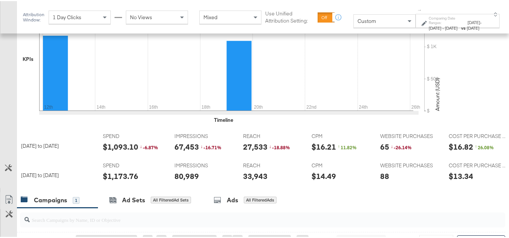
click at [301, 157] on div "REACH REACH 27,533 ↓ -18.88 %" at bounding box center [271, 143] width 68 height 29
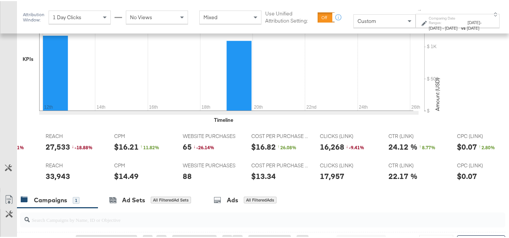
scroll to position [0, 232]
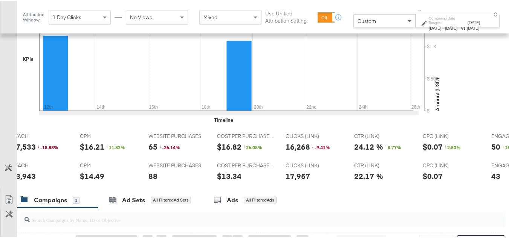
click at [301, 151] on div "16,268" at bounding box center [298, 145] width 24 height 11
copy div "16,268"
click at [152, 151] on div "65" at bounding box center [152, 145] width 9 height 11
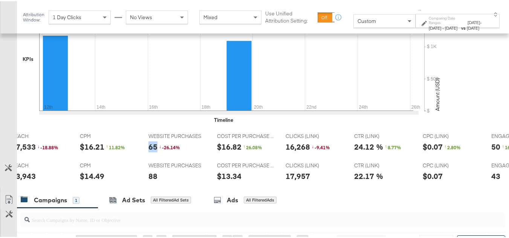
click at [152, 151] on div "65" at bounding box center [152, 145] width 9 height 11
click at [302, 181] on div "17,957" at bounding box center [298, 175] width 24 height 11
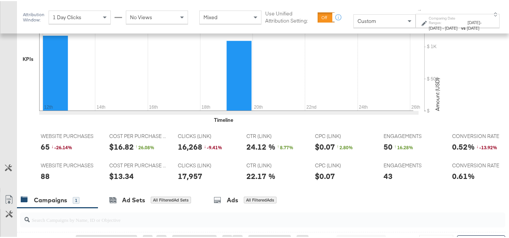
click at [383, 151] on div "50" at bounding box center [387, 145] width 9 height 11
click at [329, 168] on span "CPC (LINK)" at bounding box center [343, 164] width 56 height 7
click at [364, 168] on span "CPC (LINK)" at bounding box center [343, 164] width 56 height 7
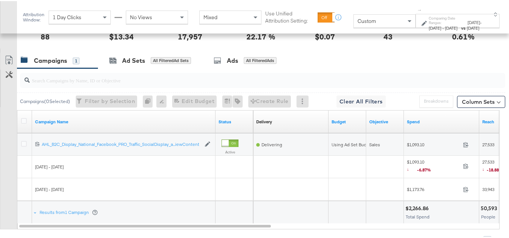
scroll to position [422, 0]
